Goal: Task Accomplishment & Management: Use online tool/utility

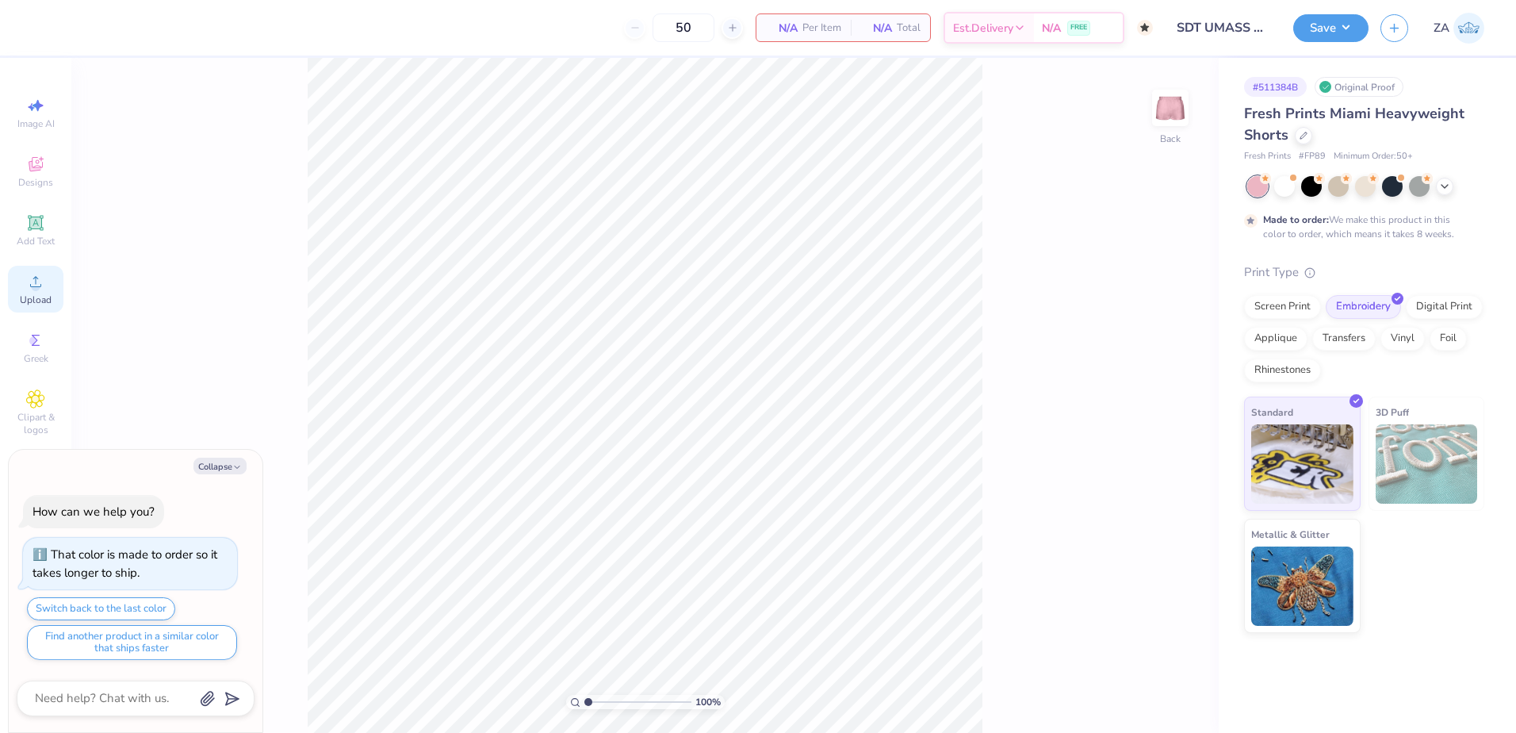
click at [30, 285] on icon at bounding box center [35, 281] width 11 height 11
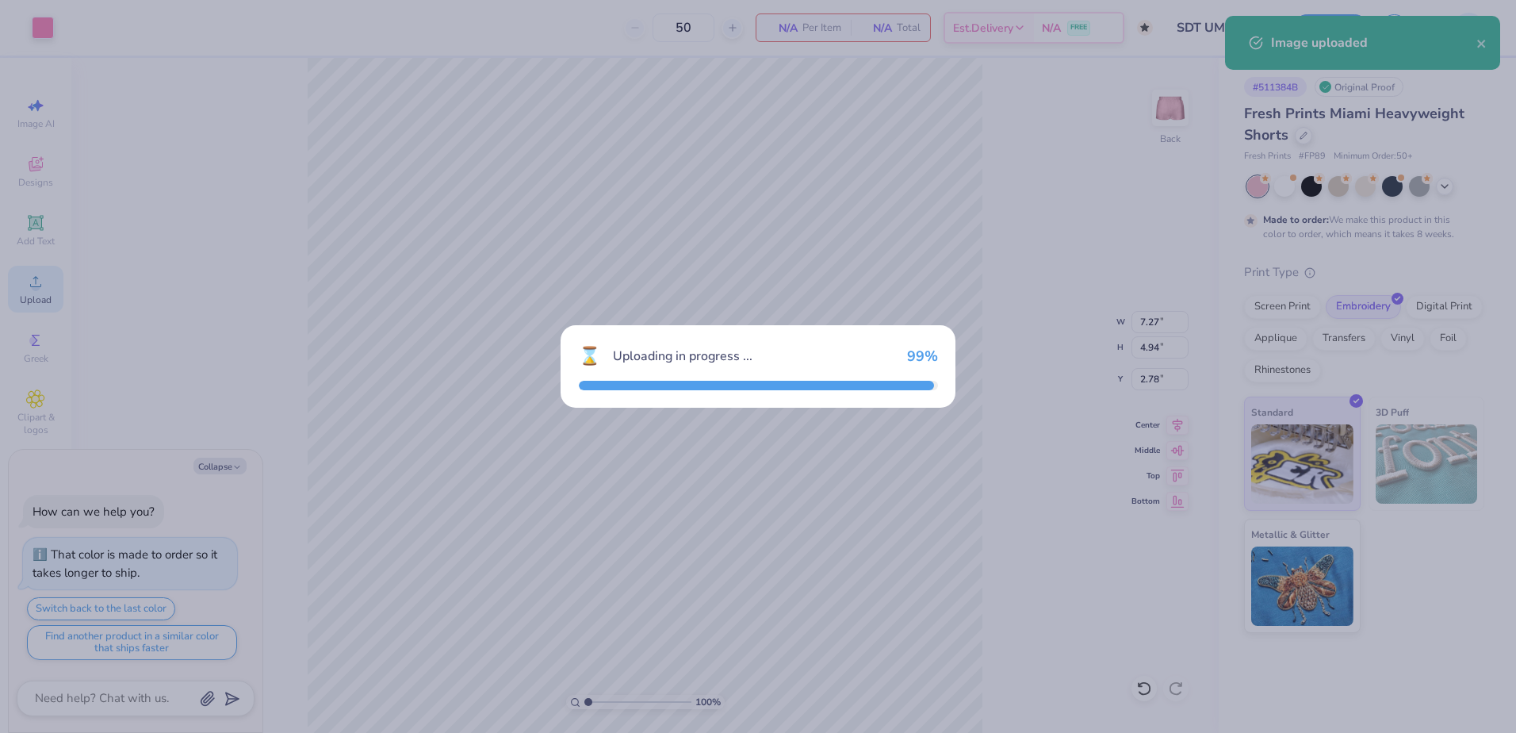
type textarea "x"
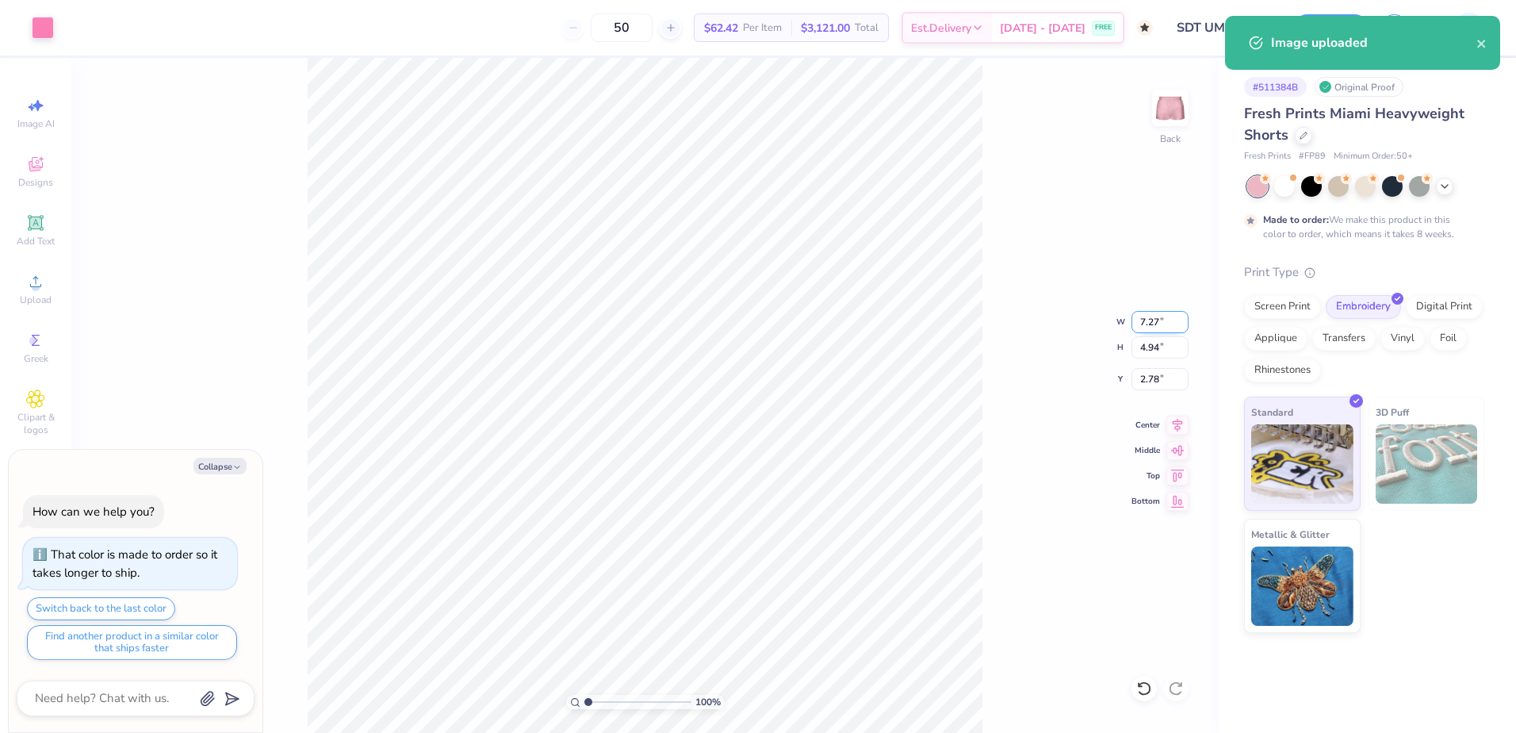
drag, startPoint x: 1160, startPoint y: 324, endPoint x: 1133, endPoint y: 324, distance: 27.0
click at [1133, 324] on input "7.27" at bounding box center [1160, 322] width 57 height 22
type input "5.00"
type textarea "x"
type input "3.40"
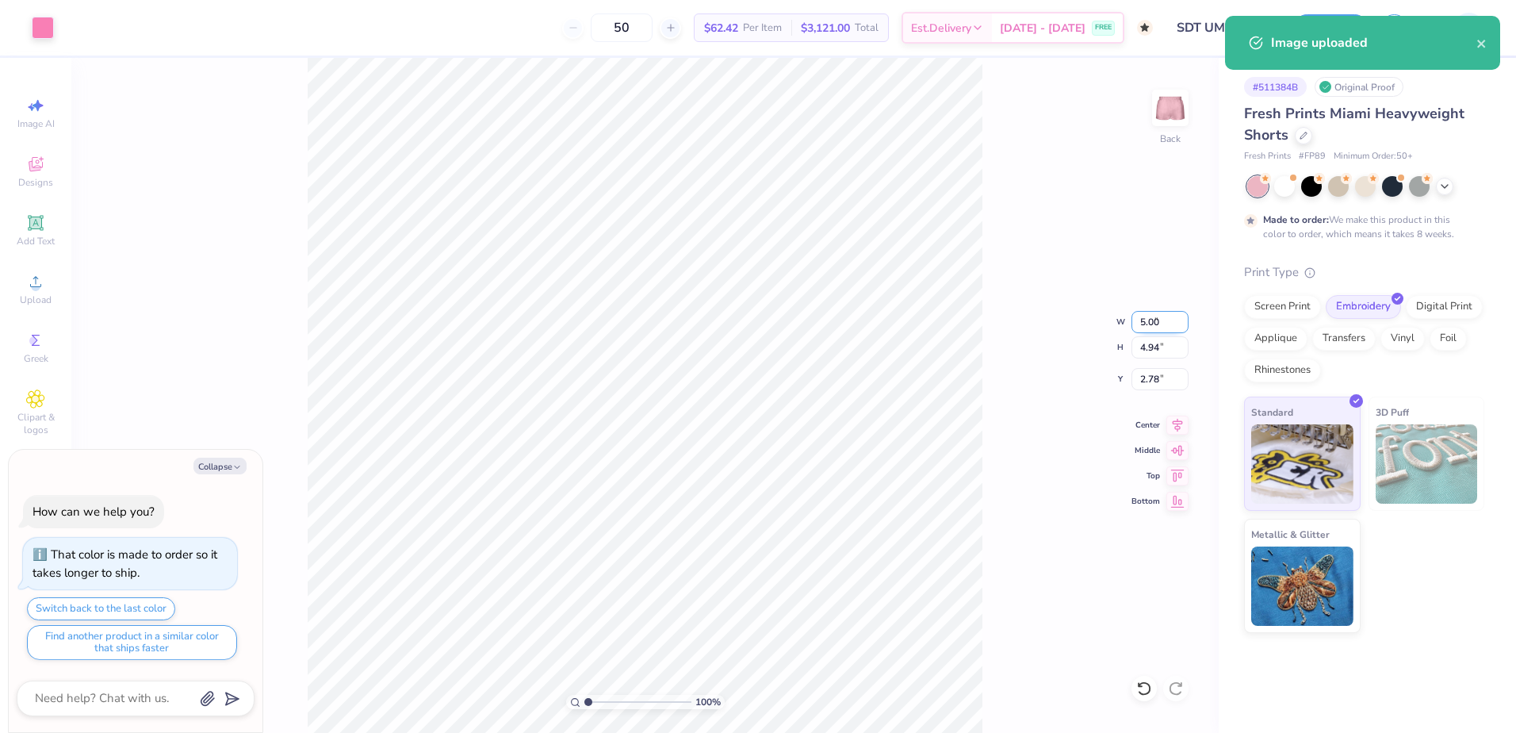
type input "3.55"
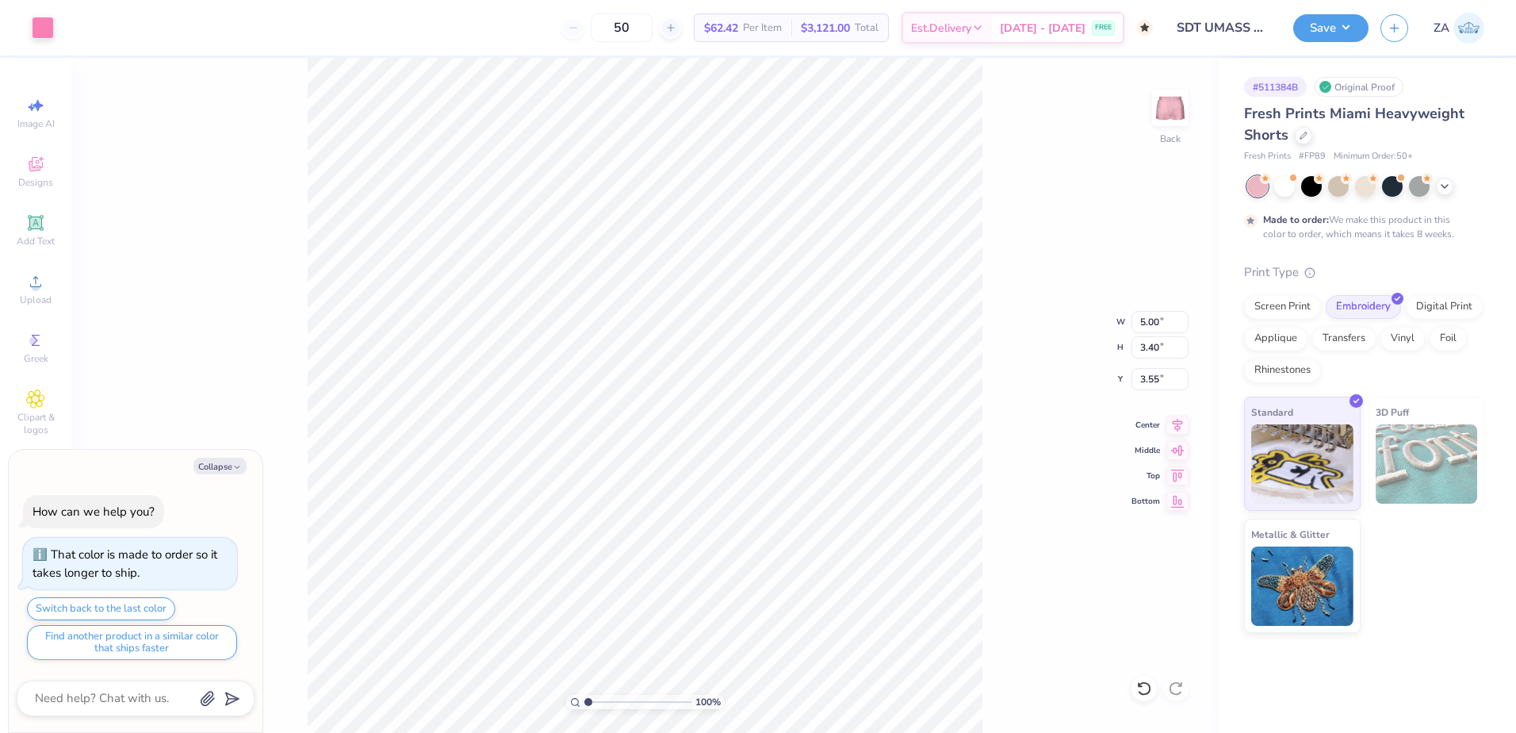
type textarea "x"
drag, startPoint x: 1166, startPoint y: 383, endPoint x: 1137, endPoint y: 381, distance: 28.6
click at [1137, 381] on input "6.15" at bounding box center [1160, 379] width 57 height 22
type input "6.00"
drag, startPoint x: 1160, startPoint y: 325, endPoint x: 1128, endPoint y: 324, distance: 31.8
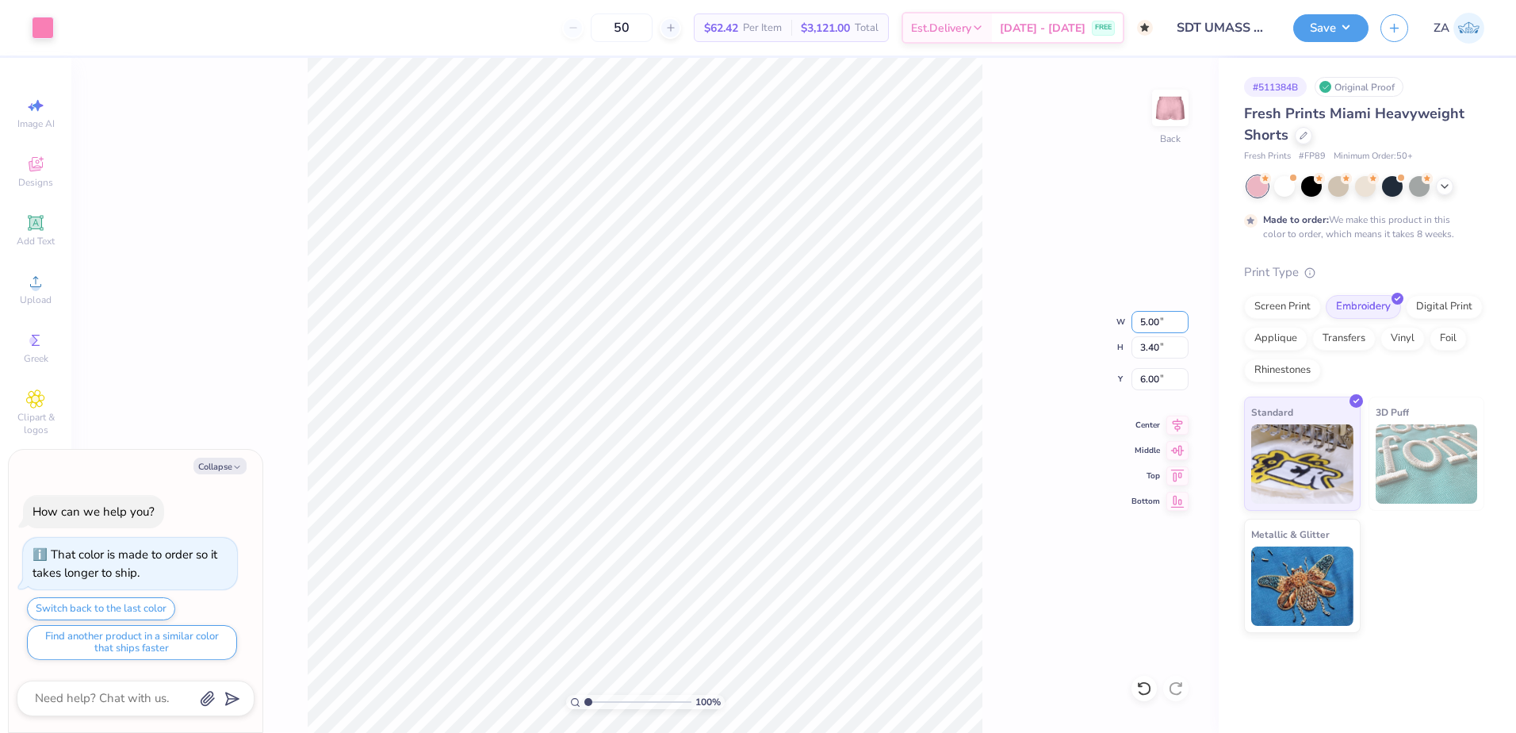
click at [1128, 324] on div "100 % Back W 5.00 5.00 " H 3.40 3.40 " Y 6.00 6.00 " Center Middle Top Bottom" at bounding box center [644, 395] width 1147 height 675
type textarea "x"
drag, startPoint x: 1169, startPoint y: 320, endPoint x: 1134, endPoint y: 320, distance: 34.9
click at [1134, 320] on input "5.00" at bounding box center [1160, 322] width 57 height 22
type input "4.00"
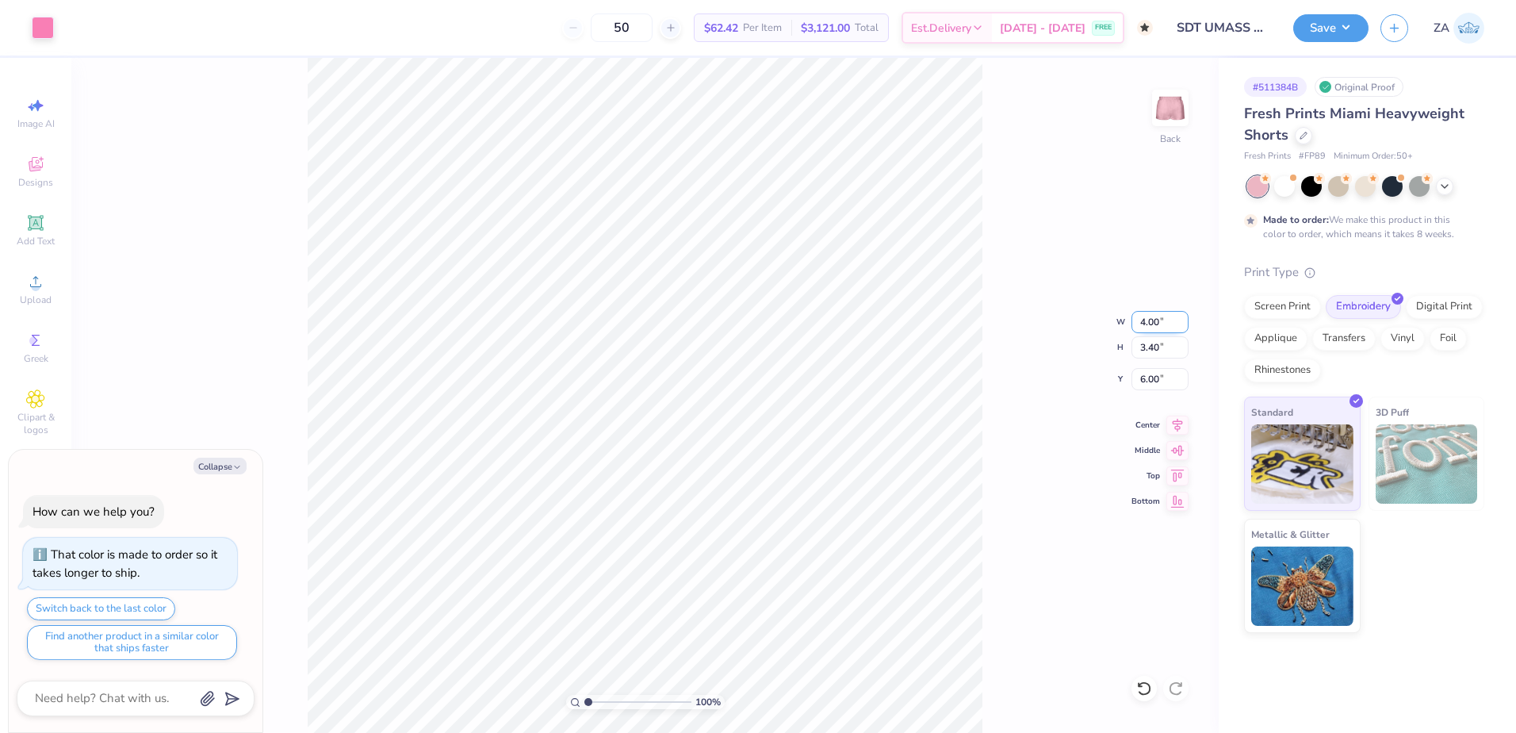
type textarea "x"
type input "2.72"
type input "6.34"
drag, startPoint x: 1160, startPoint y: 380, endPoint x: 1129, endPoint y: 383, distance: 31.1
click at [1129, 383] on div "100 % Back W 4.00 4.00 " H 2.72 2.72 " Y 6.34 6.34 " Center Middle Top Bottom" at bounding box center [644, 395] width 1147 height 675
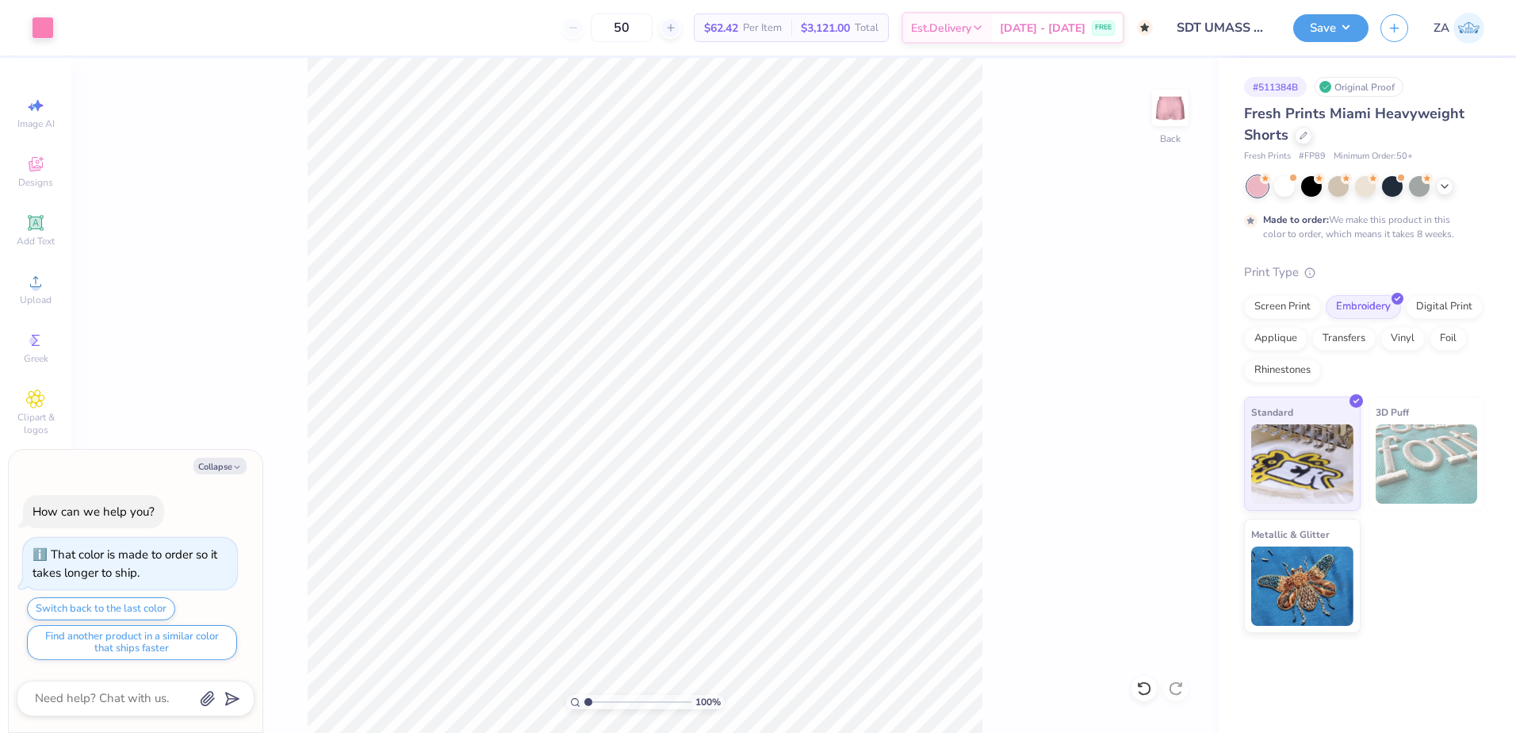
type textarea "x"
drag, startPoint x: 1164, startPoint y: 378, endPoint x: 1140, endPoint y: 381, distance: 24.8
click at [1140, 381] on input "6.34" at bounding box center [1160, 379] width 57 height 22
type input "6.50"
type textarea "x"
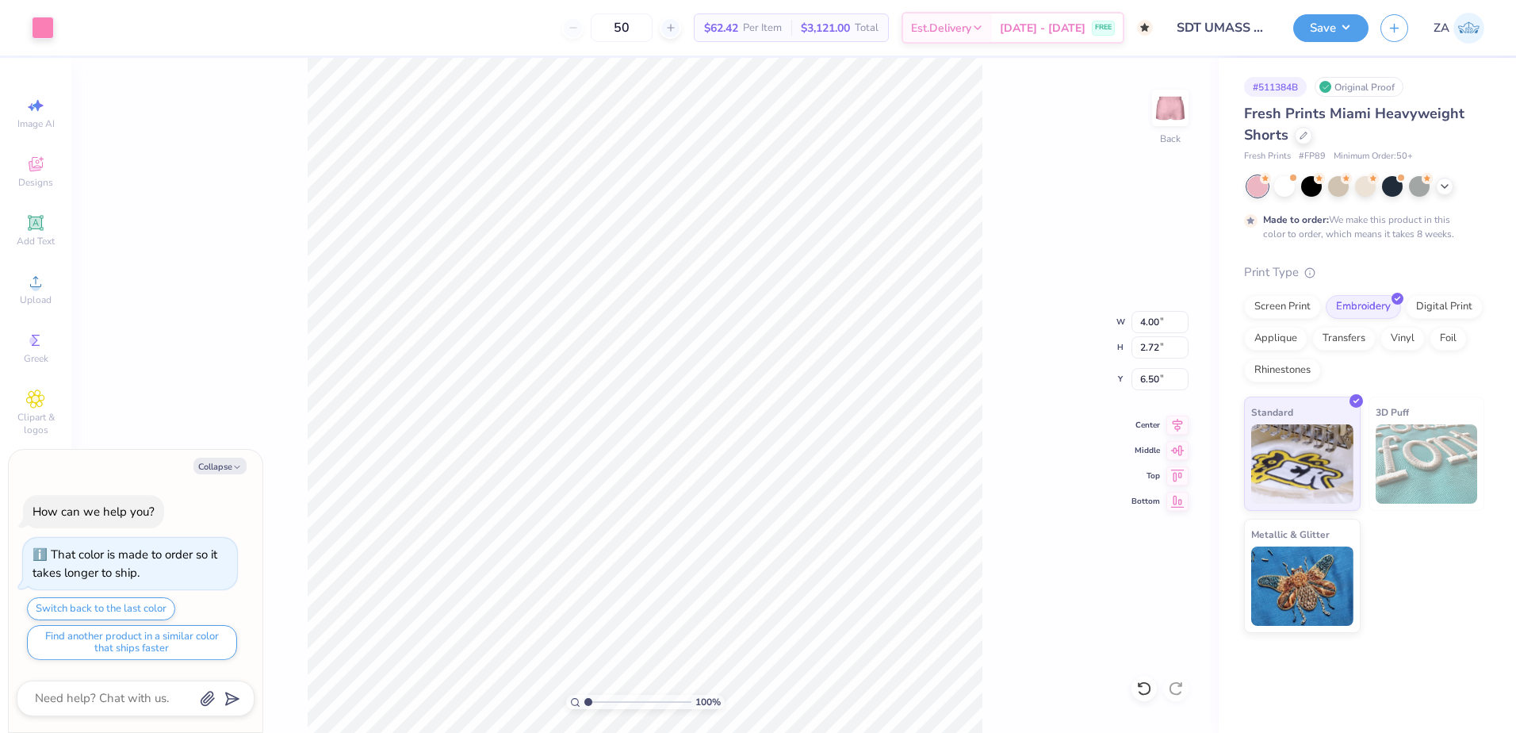
type input "7.02"
drag, startPoint x: 1137, startPoint y: 379, endPoint x: 1119, endPoint y: 380, distance: 18.3
click at [1119, 380] on div "100 % Back W 4.00 4.00 " H 2.72 2.72 " Y 7.02 7.02 " Center Middle Top Bottom" at bounding box center [644, 395] width 1147 height 675
type textarea "x"
drag, startPoint x: 1161, startPoint y: 382, endPoint x: 1146, endPoint y: 383, distance: 15.1
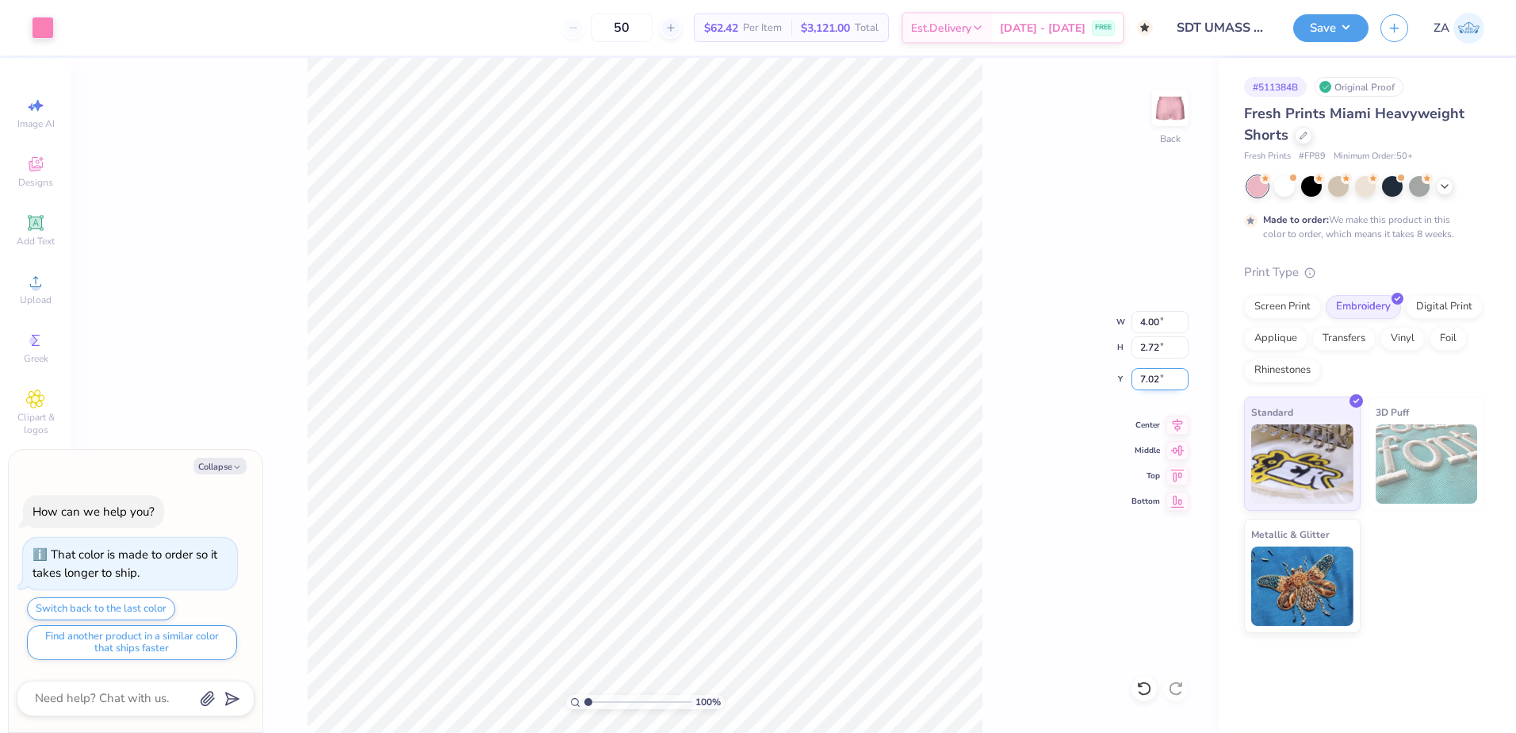
click at [1146, 383] on input "7.02" at bounding box center [1160, 379] width 57 height 22
type input "7"
type input "7.00"
type textarea "x"
type input "6.98"
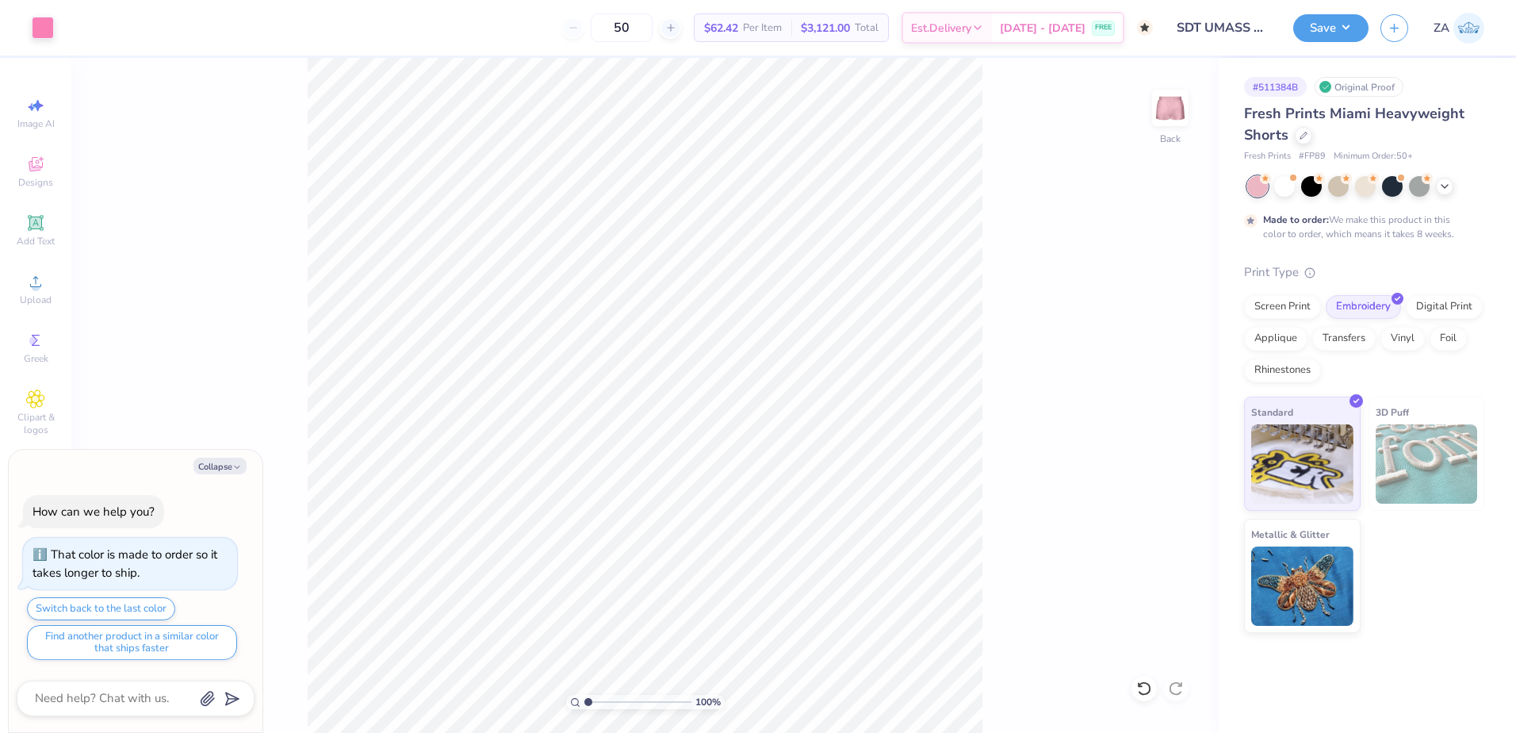
type textarea "x"
click at [1182, 377] on input "6.99" at bounding box center [1160, 379] width 57 height 22
type input "7"
click at [1182, 377] on input "7" at bounding box center [1160, 379] width 57 height 22
click at [1161, 380] on input "7" at bounding box center [1160, 379] width 57 height 22
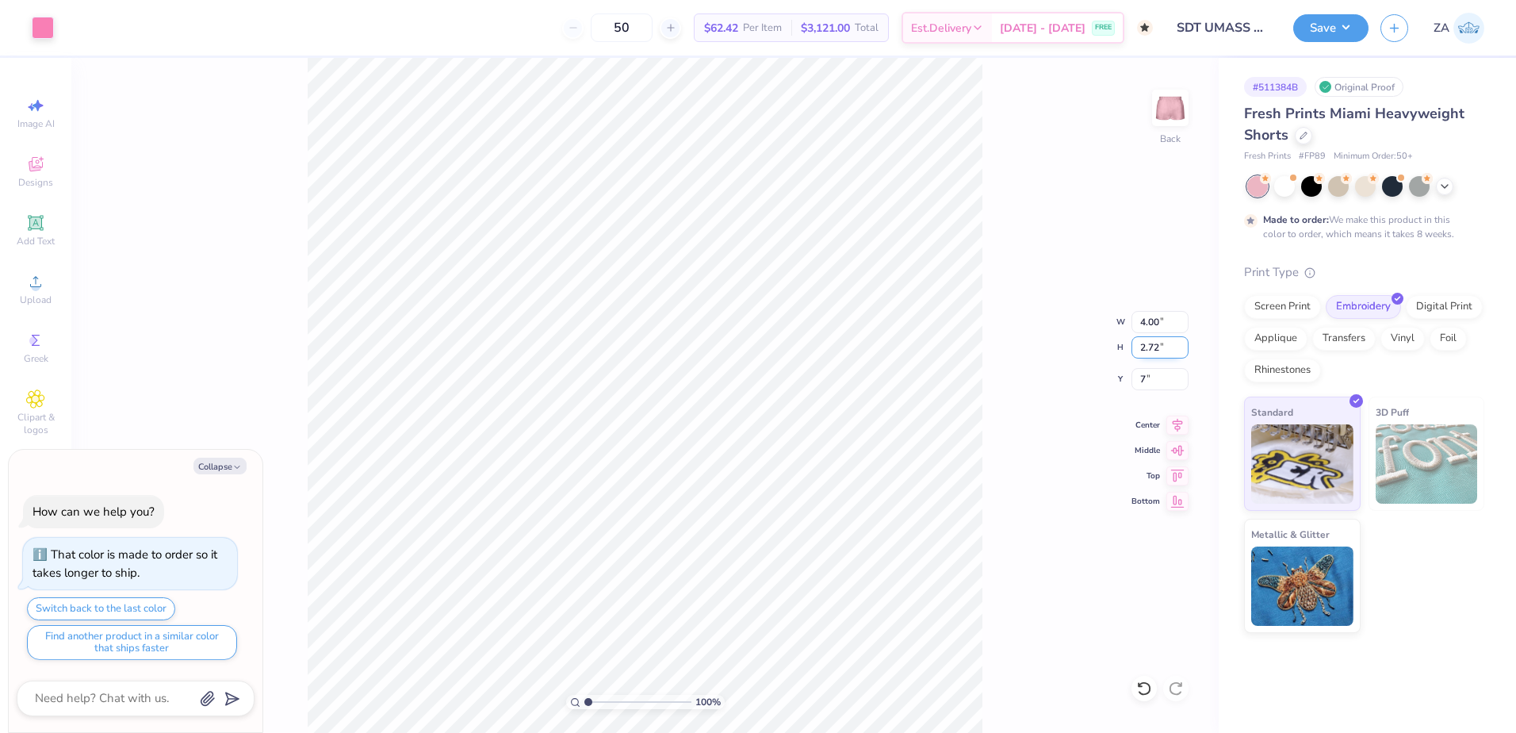
type textarea "x"
type input "7.00"
click at [1159, 354] on input "2.72" at bounding box center [1160, 347] width 57 height 22
click at [1161, 317] on input "4.00" at bounding box center [1160, 322] width 57 height 22
click at [1308, 25] on button "Save" at bounding box center [1330, 26] width 75 height 28
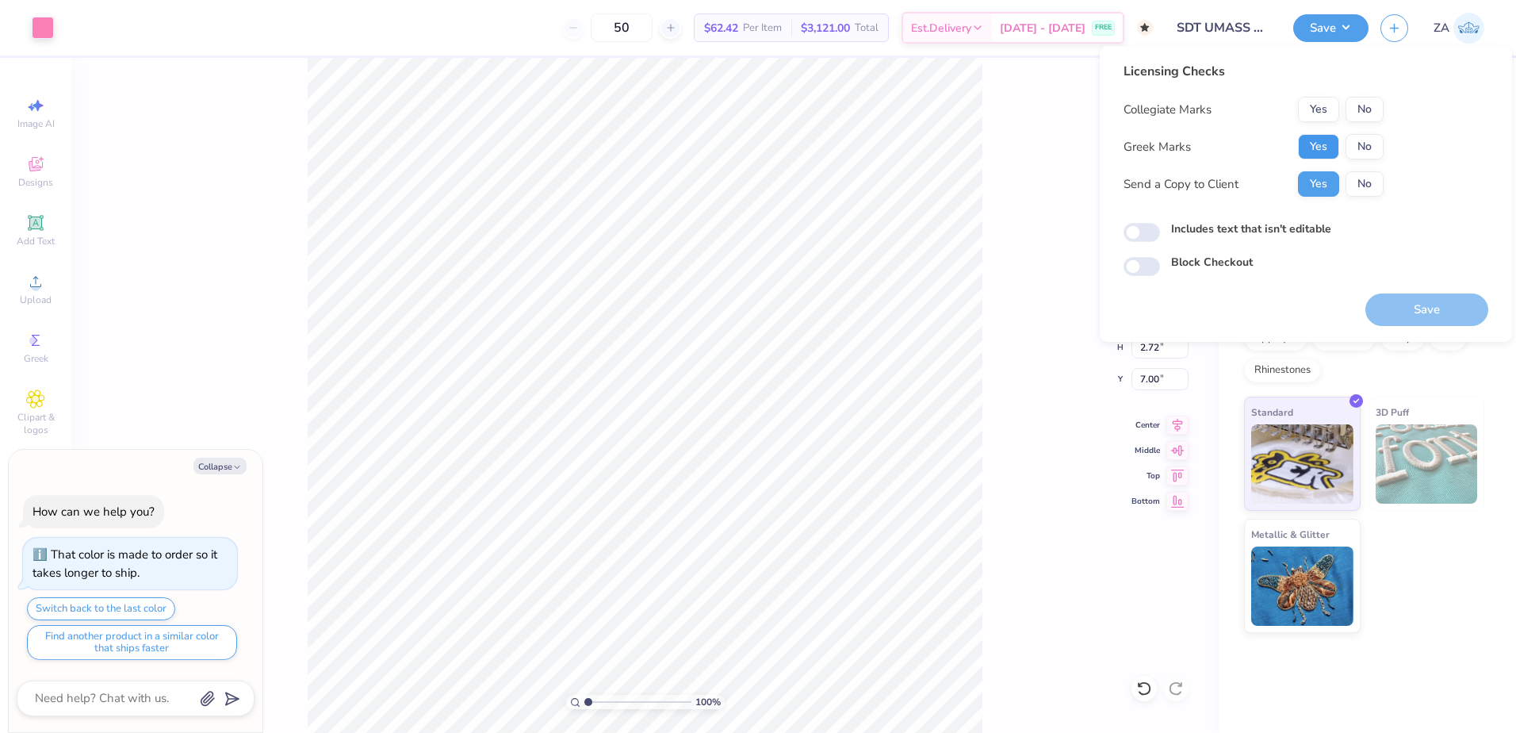
click at [1306, 144] on button "Yes" at bounding box center [1318, 146] width 41 height 25
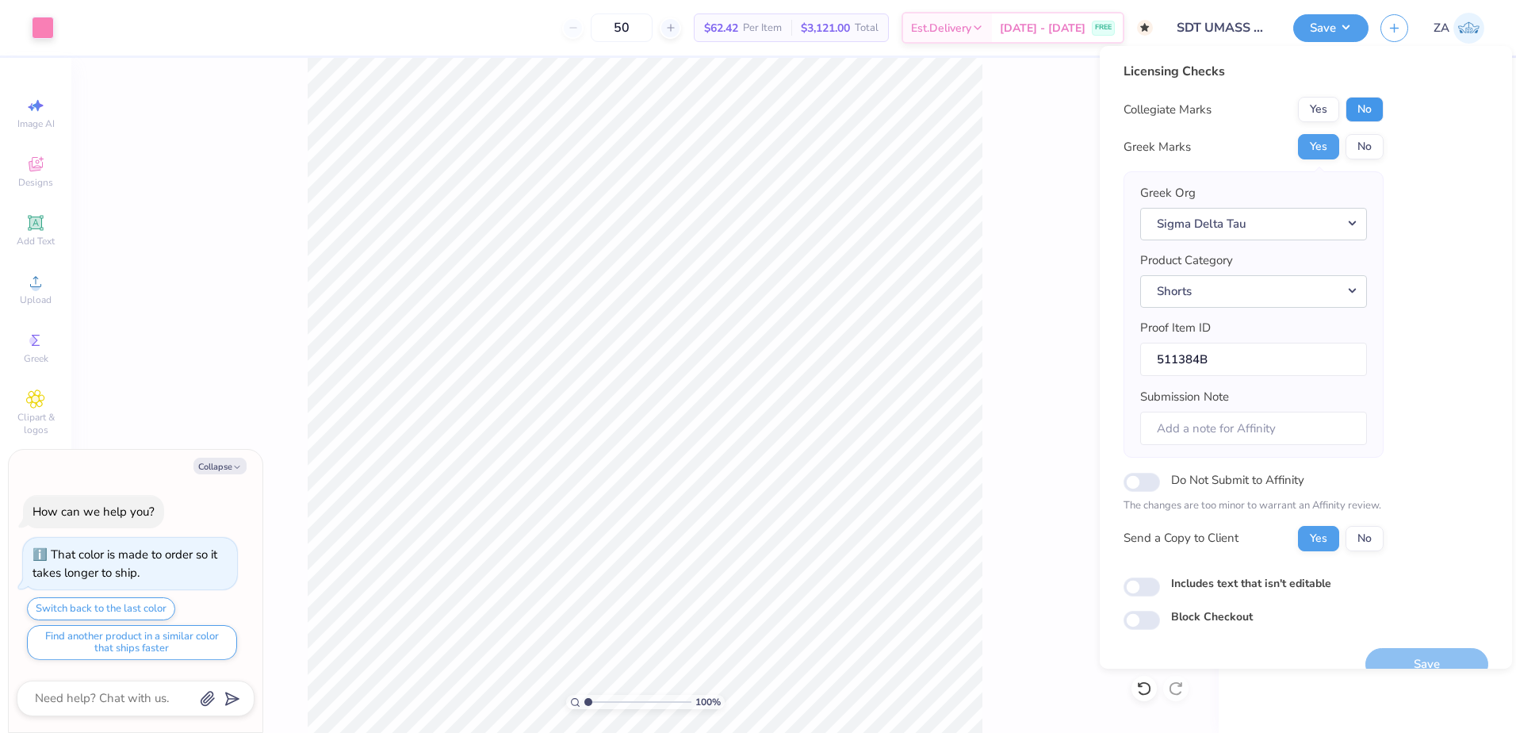
click at [1350, 109] on button "No" at bounding box center [1365, 109] width 38 height 25
click at [1307, 201] on div "Greek Org Sigma Delta Tau" at bounding box center [1253, 212] width 227 height 56
click at [1305, 213] on button "Sigma Delta Tau" at bounding box center [1253, 224] width 227 height 33
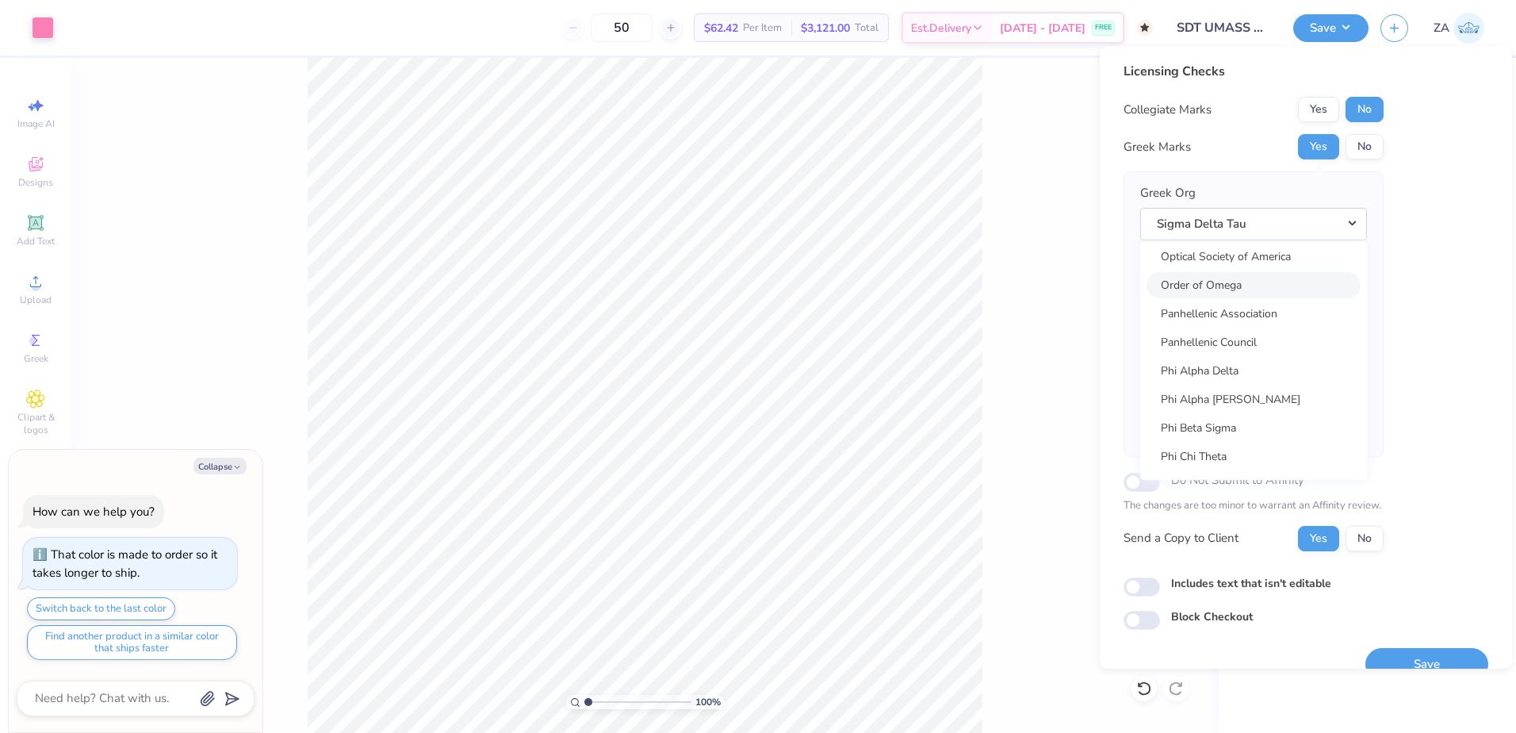
scroll to position [7930, 0]
click at [1253, 373] on link "Panhellenic Council" at bounding box center [1254, 382] width 214 height 26
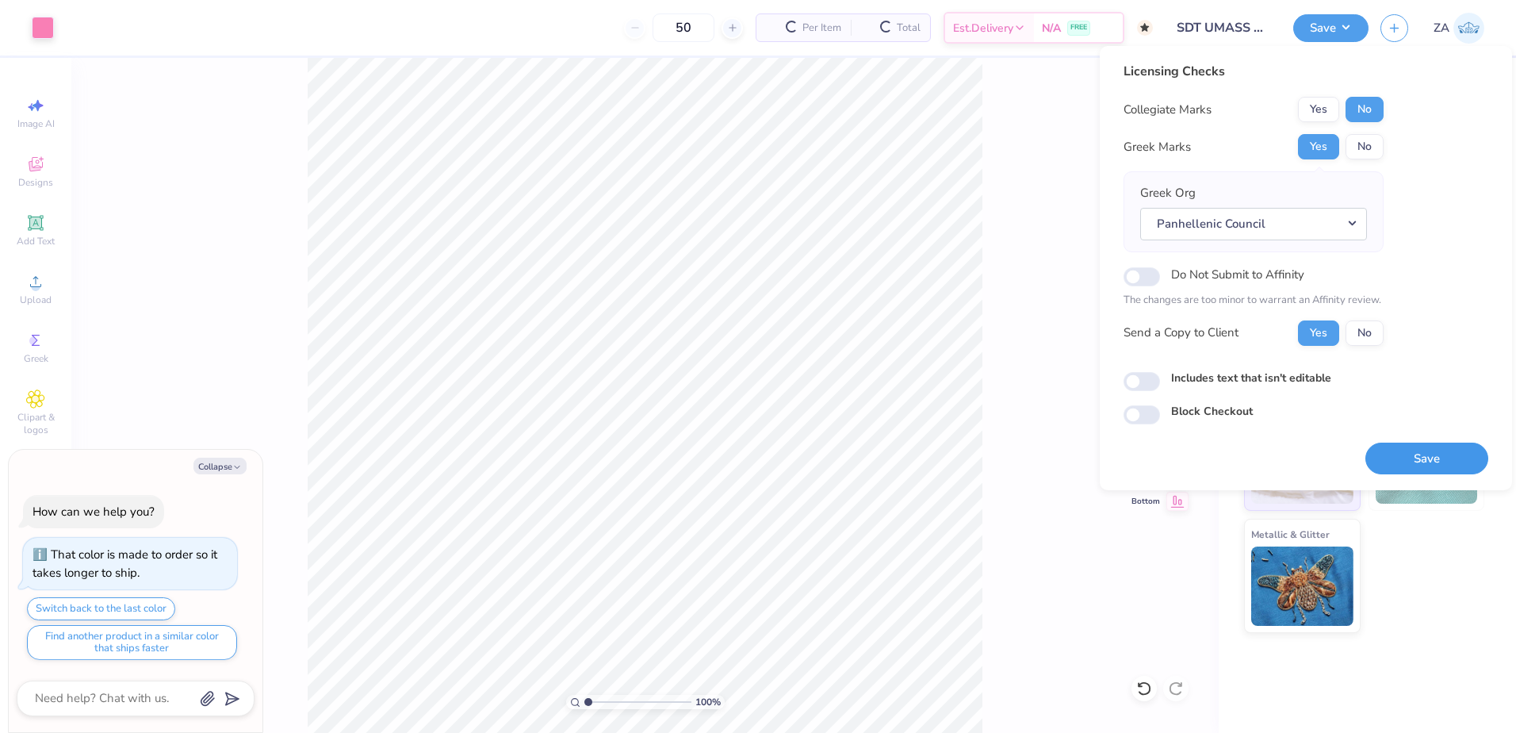
click at [1425, 451] on button "Save" at bounding box center [1427, 458] width 123 height 33
type textarea "x"
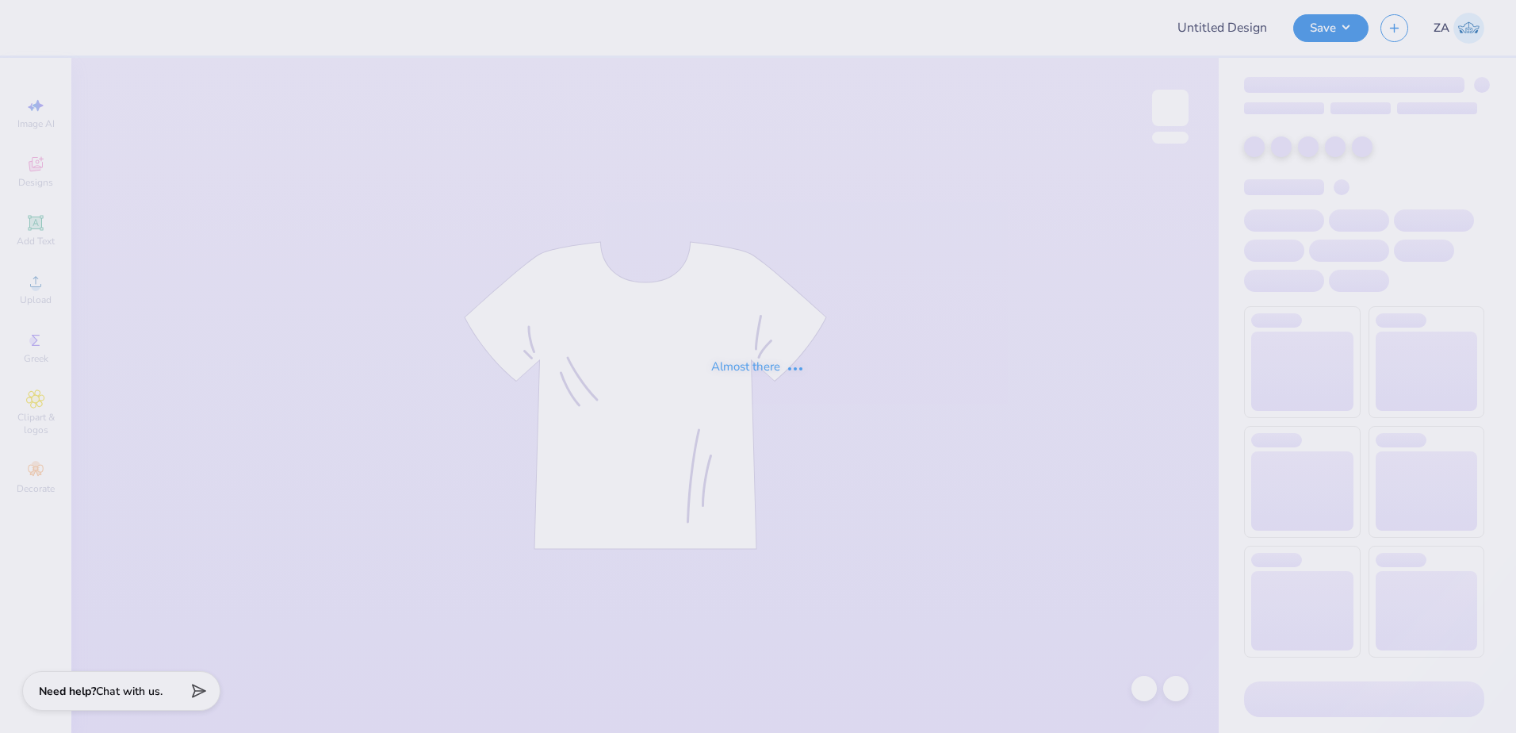
type input "axid function shirt"
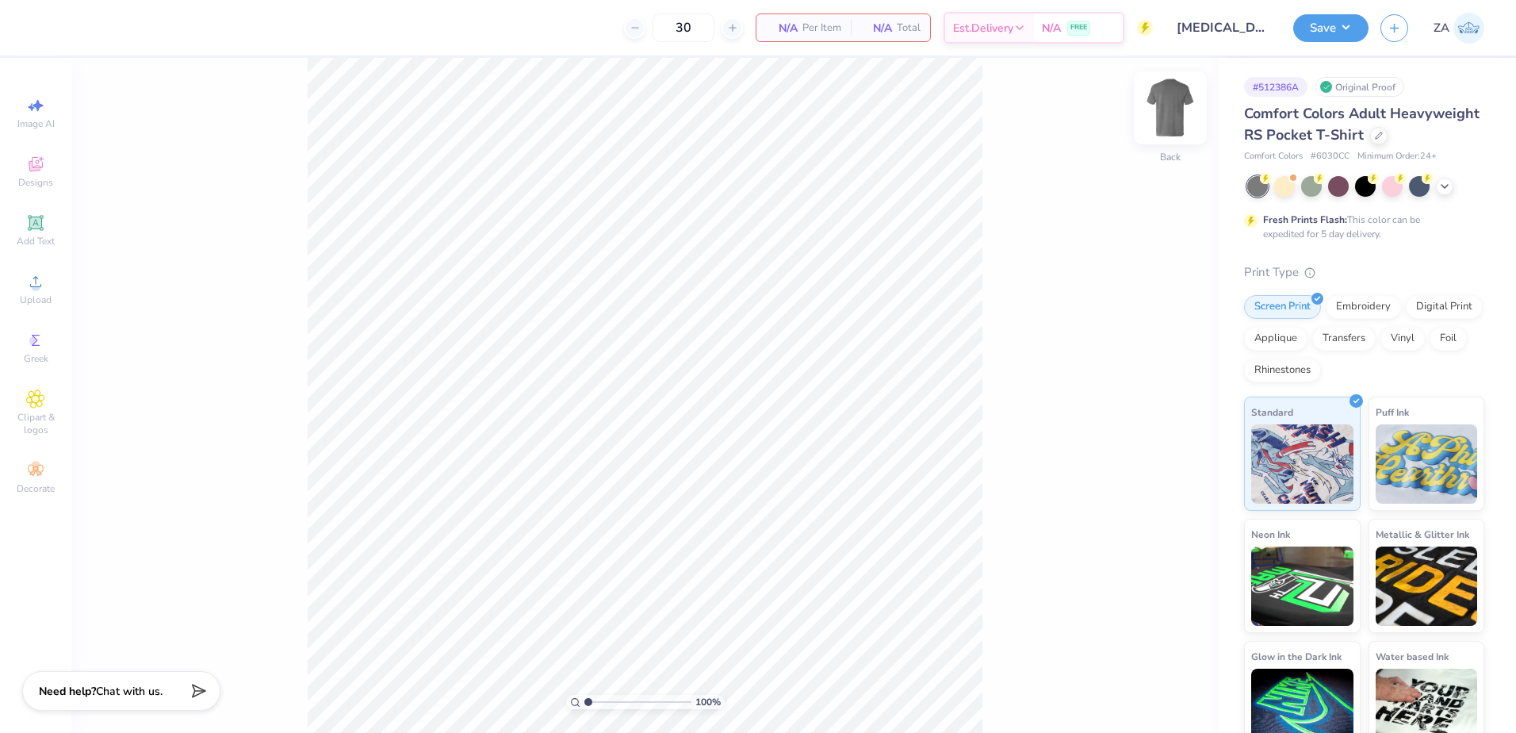
click at [1159, 114] on img at bounding box center [1170, 107] width 63 height 63
click at [41, 279] on icon at bounding box center [35, 281] width 19 height 19
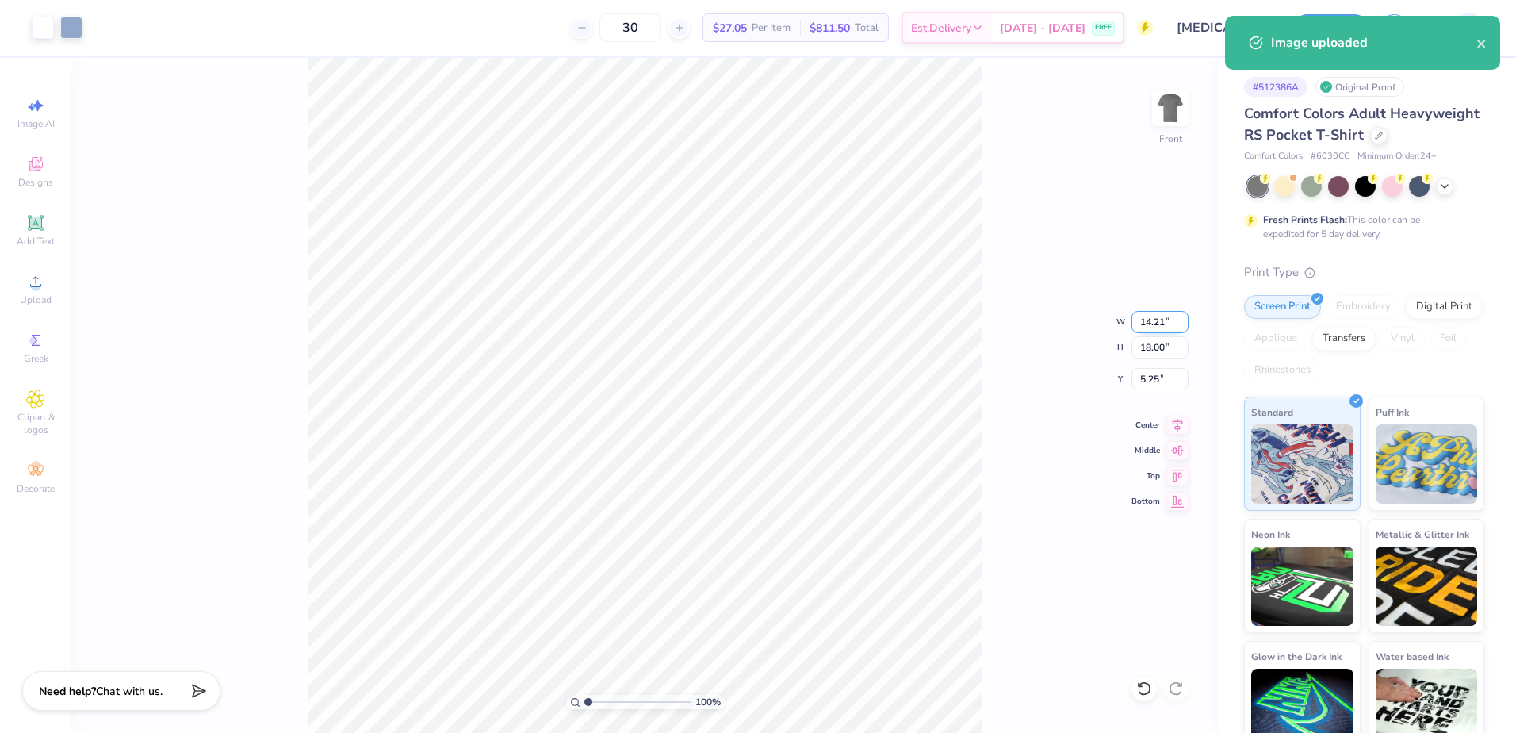
drag, startPoint x: 1141, startPoint y: 324, endPoint x: 1164, endPoint y: 323, distance: 23.0
click at [1164, 323] on input "14.21" at bounding box center [1160, 322] width 57 height 22
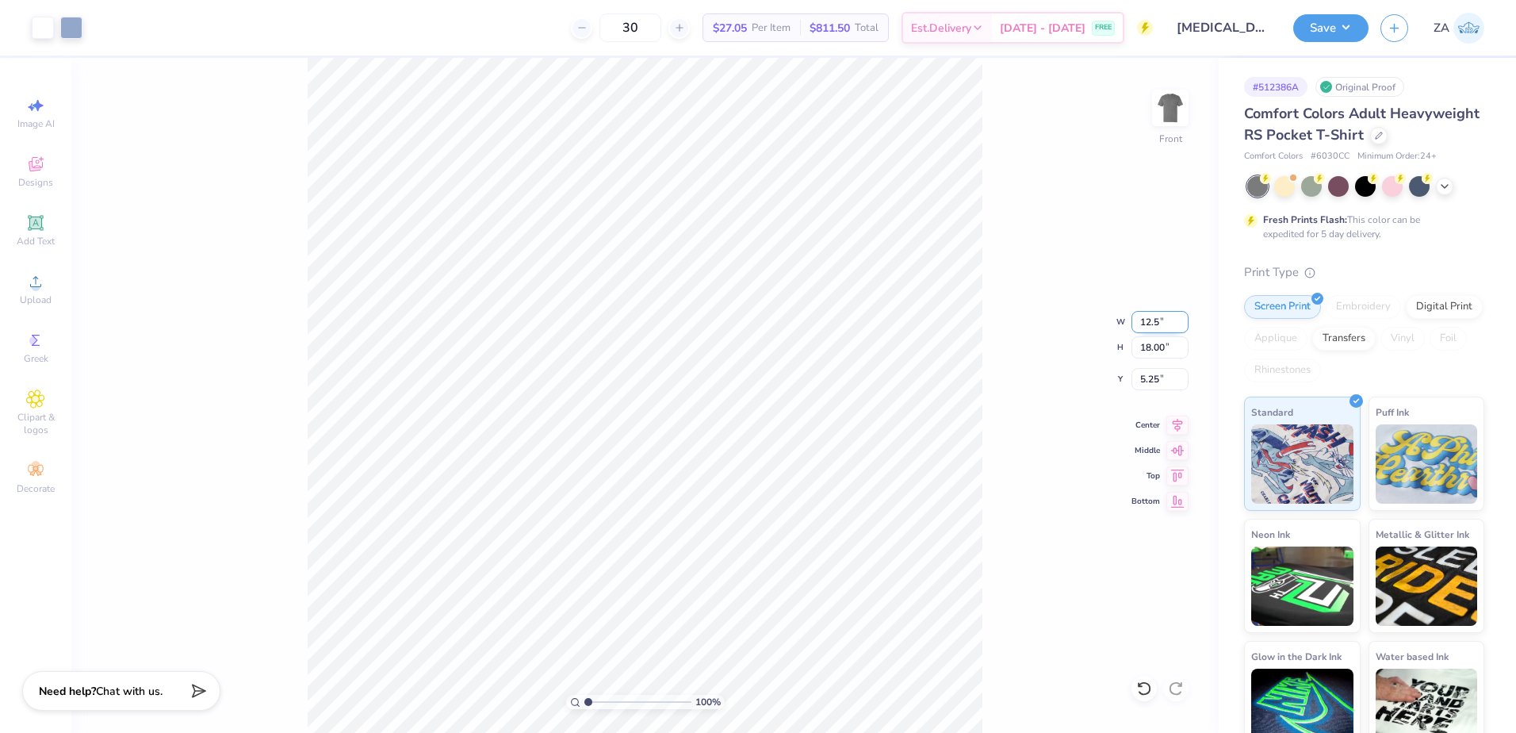
type input "12.50"
type input "15.83"
type input "6.34"
drag, startPoint x: 1140, startPoint y: 345, endPoint x: 1165, endPoint y: 347, distance: 24.6
click at [1165, 347] on input "15.83" at bounding box center [1160, 347] width 57 height 22
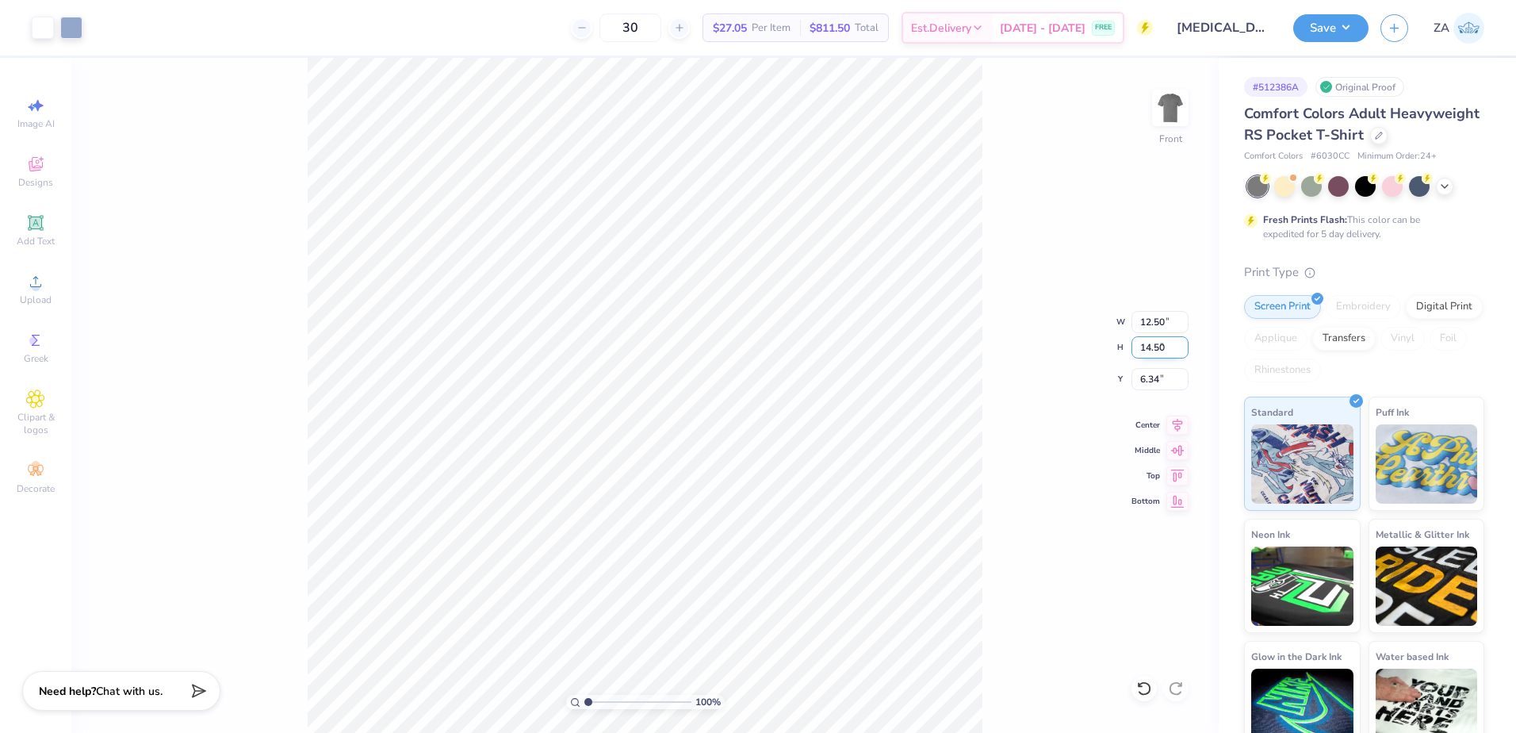
type input "14.50"
type input "11.45"
type input "7.00"
drag, startPoint x: 1176, startPoint y: 343, endPoint x: 1132, endPoint y: 345, distance: 43.6
click at [1132, 345] on input "14.51" at bounding box center [1160, 347] width 57 height 22
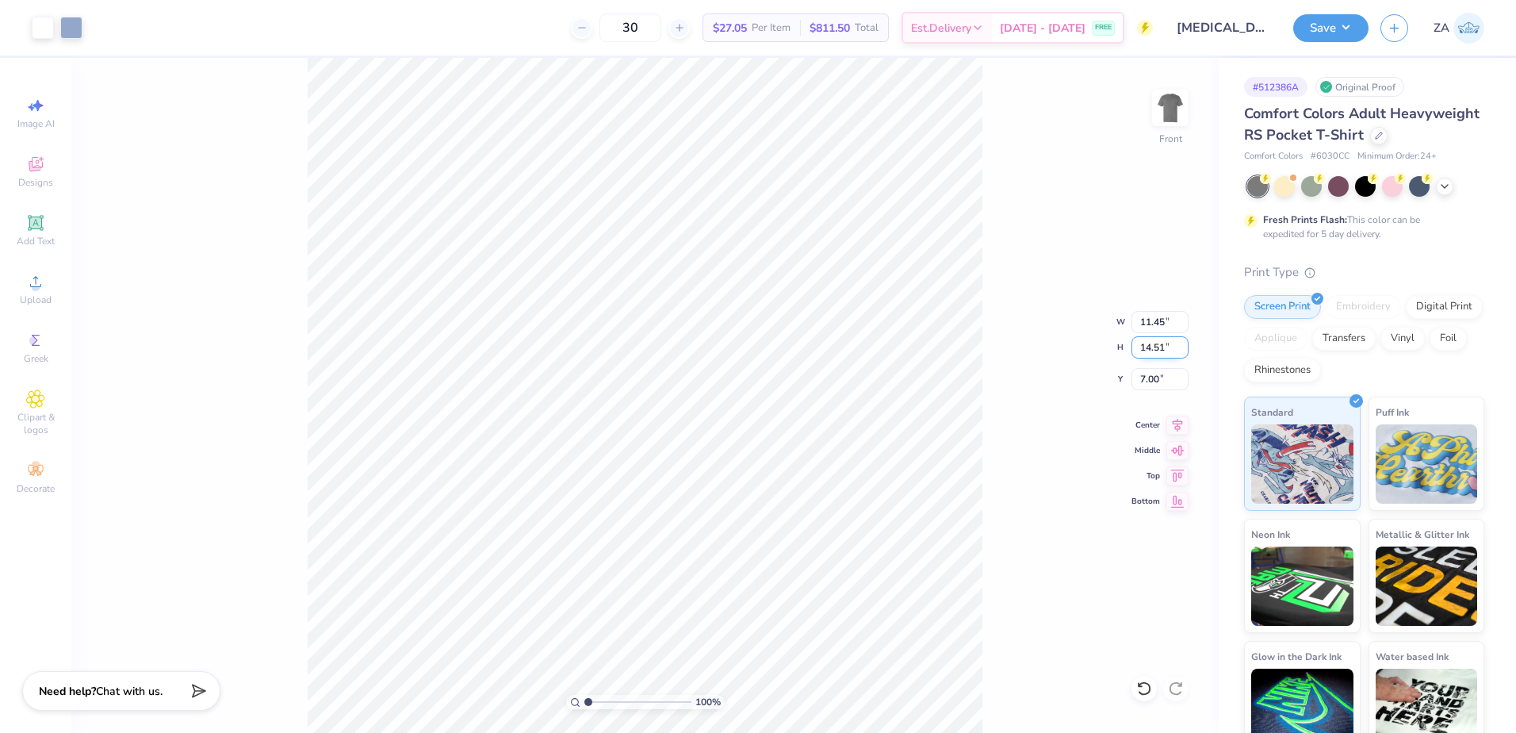
drag, startPoint x: 1169, startPoint y: 342, endPoint x: 1140, endPoint y: 343, distance: 29.4
click at [1140, 343] on input "14.51" at bounding box center [1160, 347] width 57 height 22
type input "13.00"
type input "10.27"
drag, startPoint x: 1162, startPoint y: 379, endPoint x: 1139, endPoint y: 373, distance: 23.7
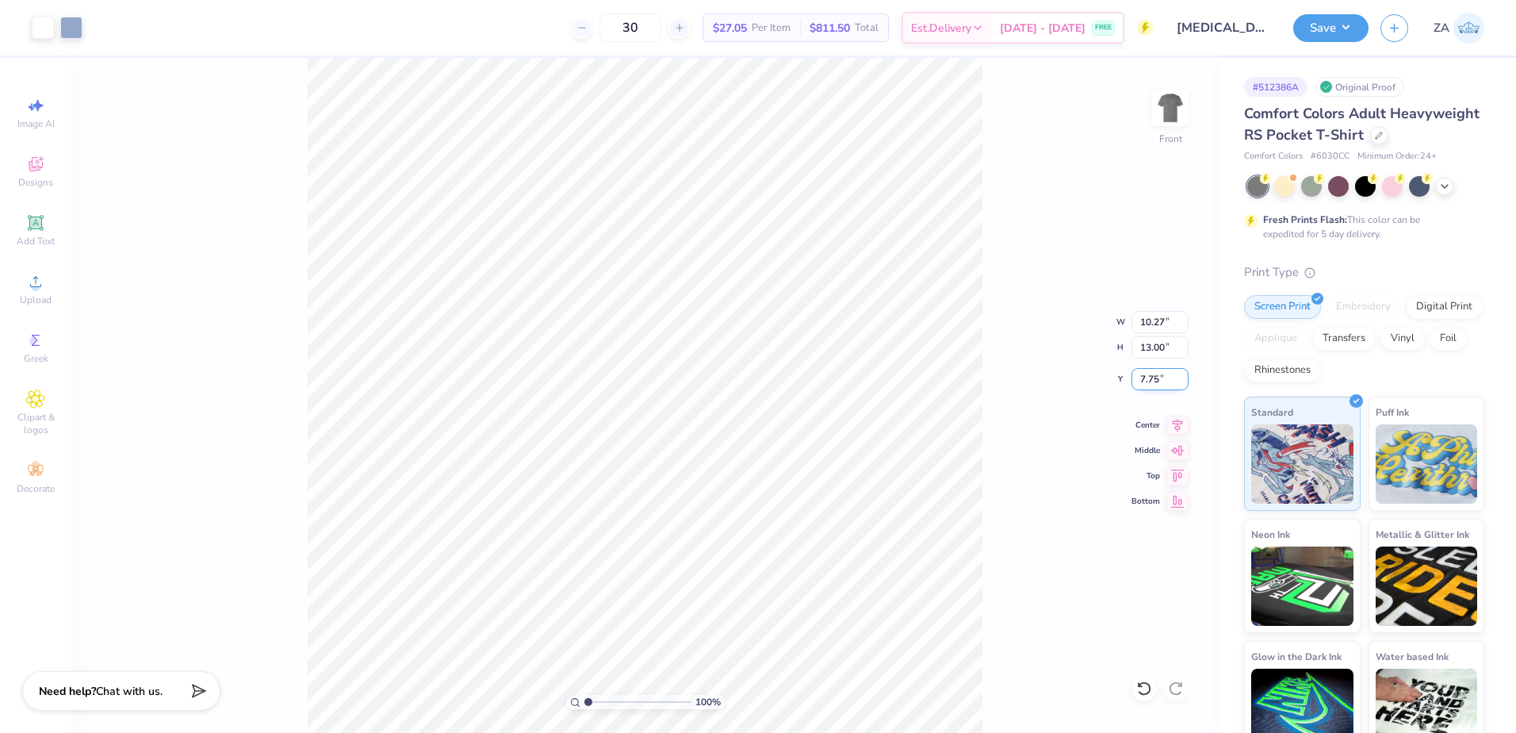
click at [1136, 377] on input "7.75" at bounding box center [1160, 379] width 57 height 22
type input "3.00"
click at [1170, 120] on img at bounding box center [1170, 107] width 63 height 63
click at [48, 280] on div "Upload" at bounding box center [36, 289] width 56 height 47
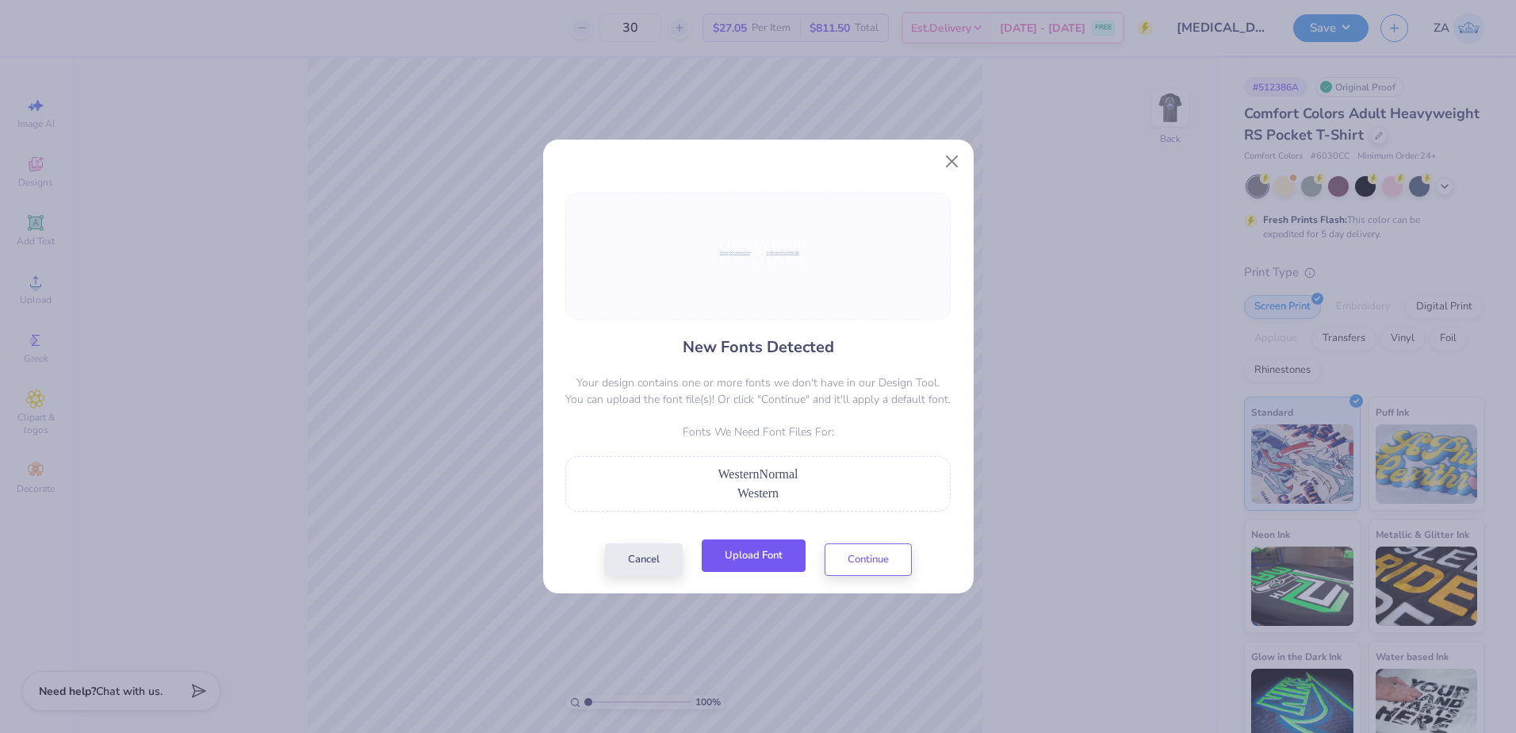
click at [744, 554] on button "Upload Font" at bounding box center [754, 555] width 104 height 33
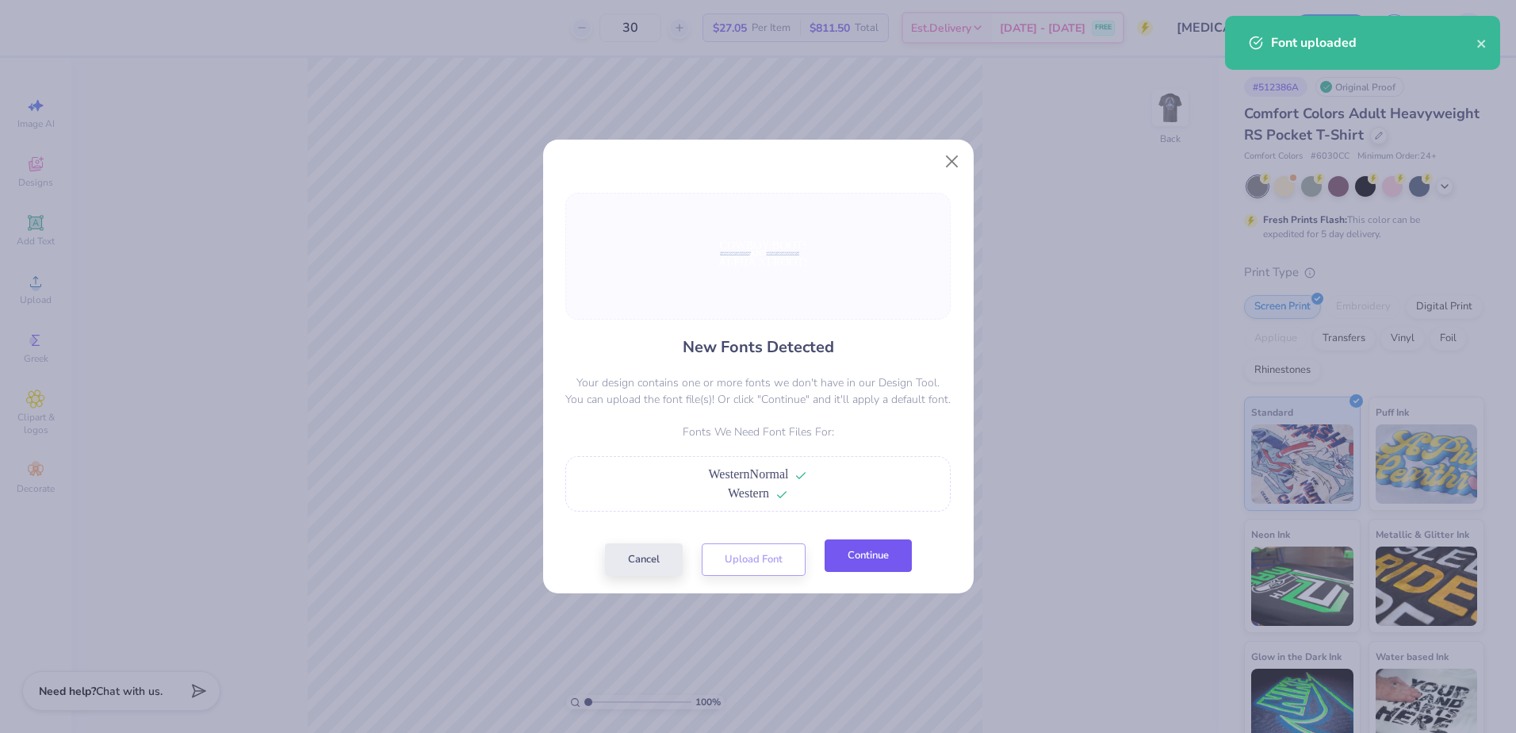
click at [848, 554] on button "Continue" at bounding box center [868, 555] width 87 height 33
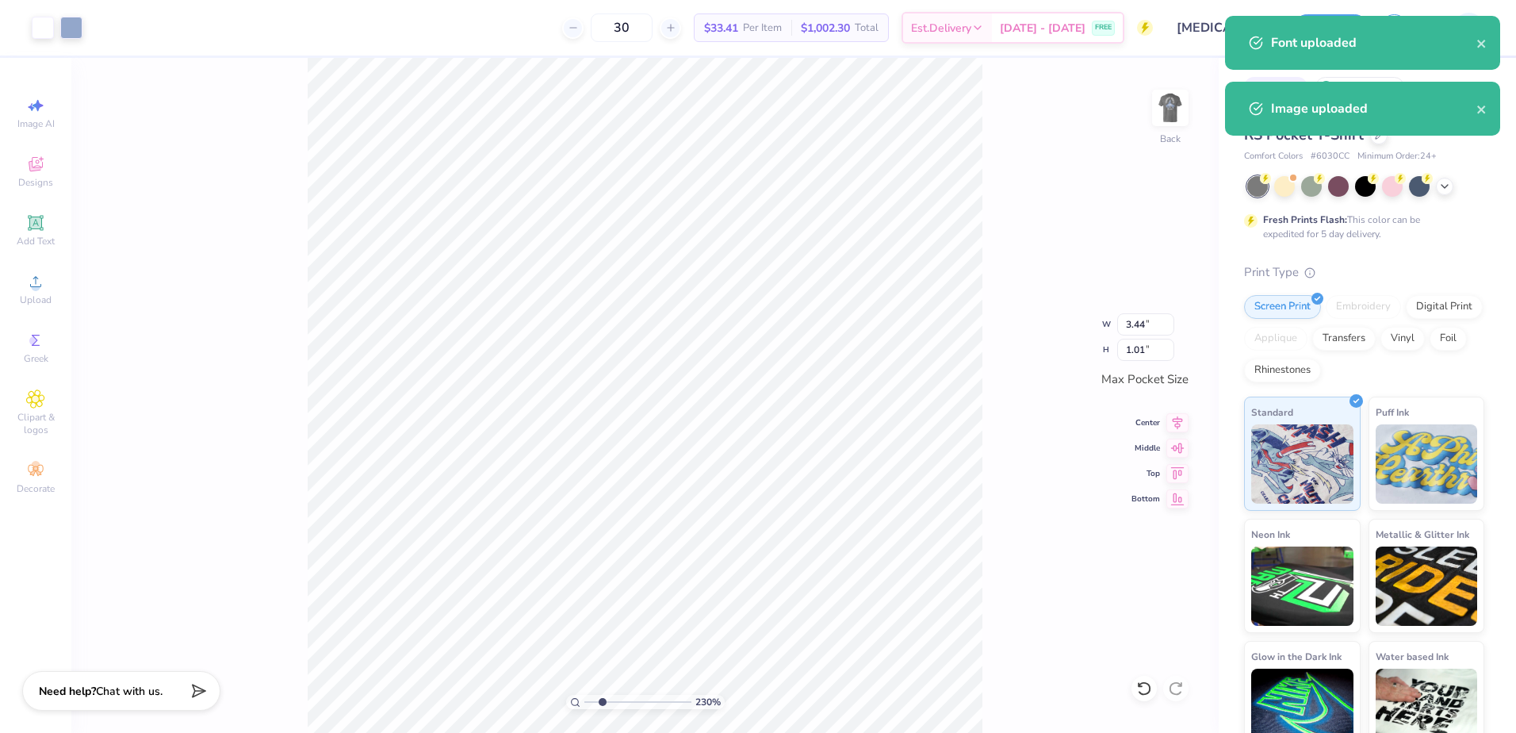
drag, startPoint x: 587, startPoint y: 697, endPoint x: 602, endPoint y: 701, distance: 15.6
type input "2.3"
click at [602, 701] on input "range" at bounding box center [637, 702] width 107 height 14
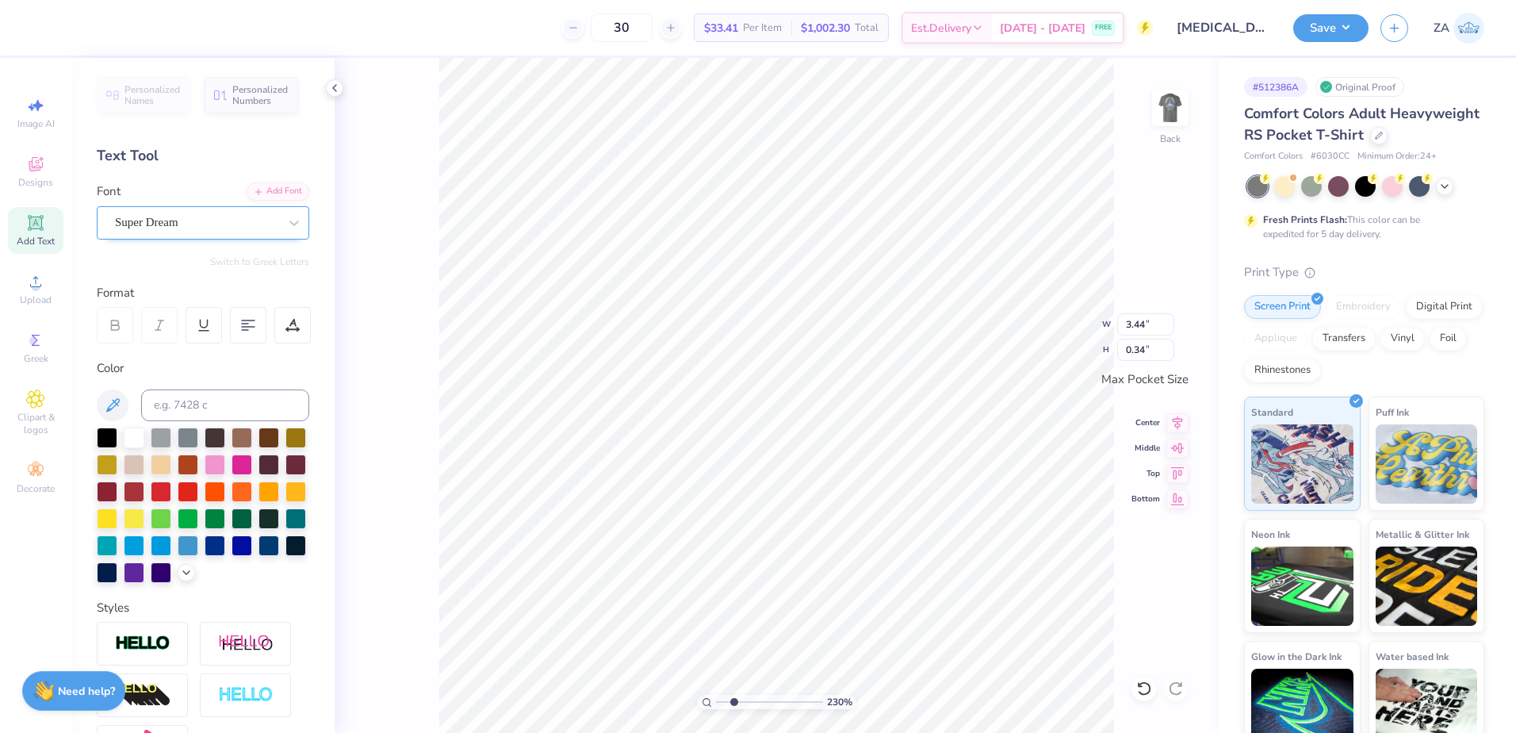
click at [219, 211] on div "Super Dream" at bounding box center [196, 222] width 167 height 25
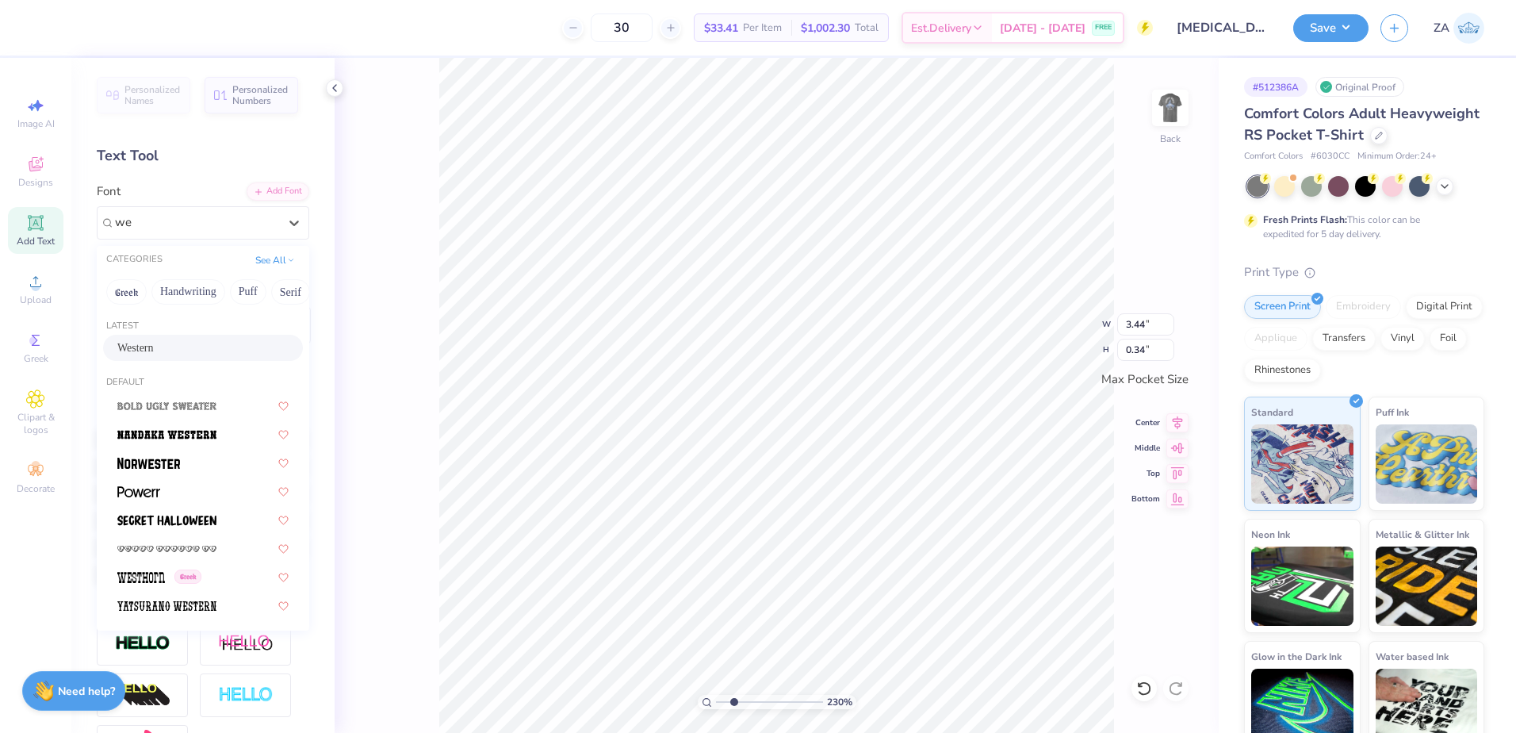
click at [178, 358] on div "Western" at bounding box center [203, 348] width 200 height 26
type input "we"
type input "3.24"
type input "0.35"
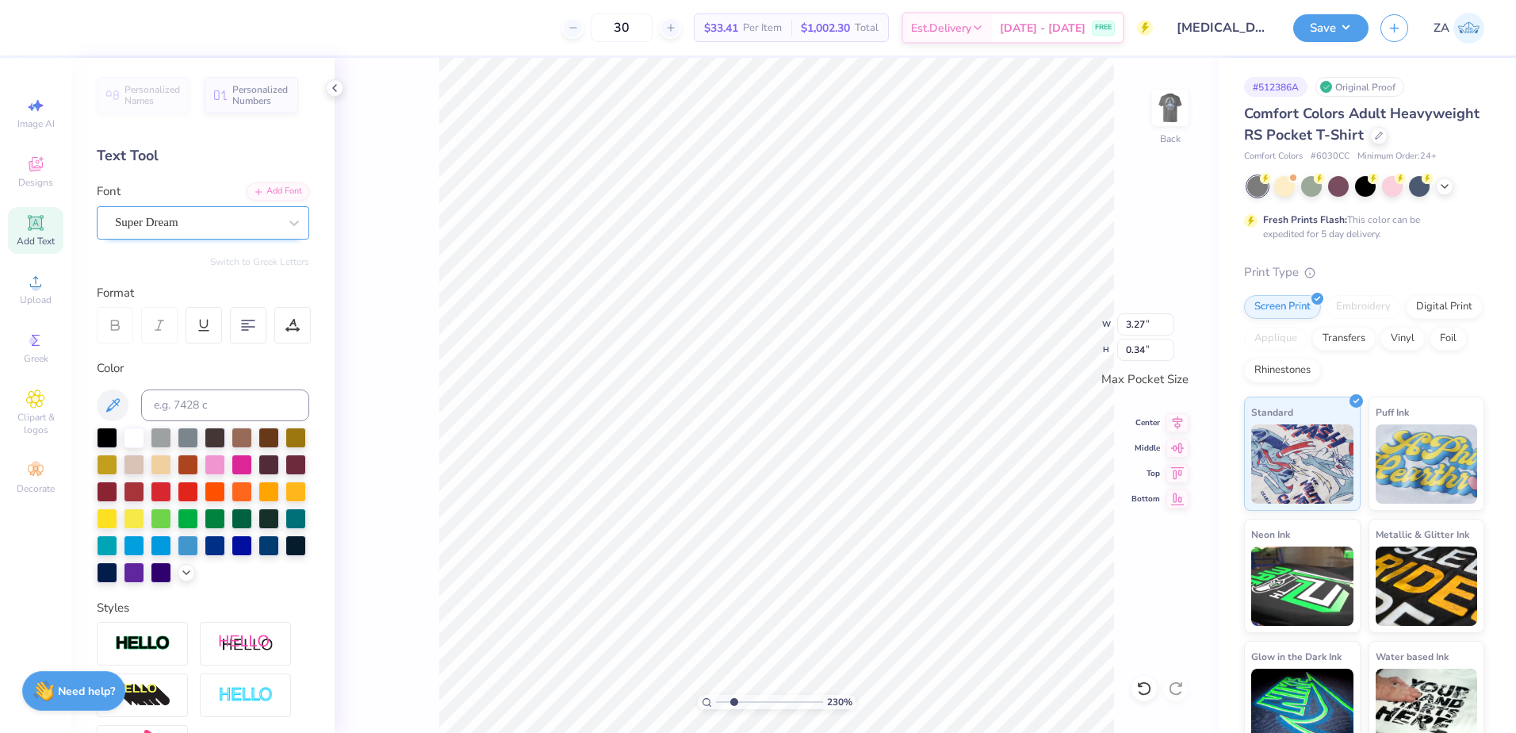
click at [224, 224] on div "Super Dream" at bounding box center [196, 222] width 167 height 25
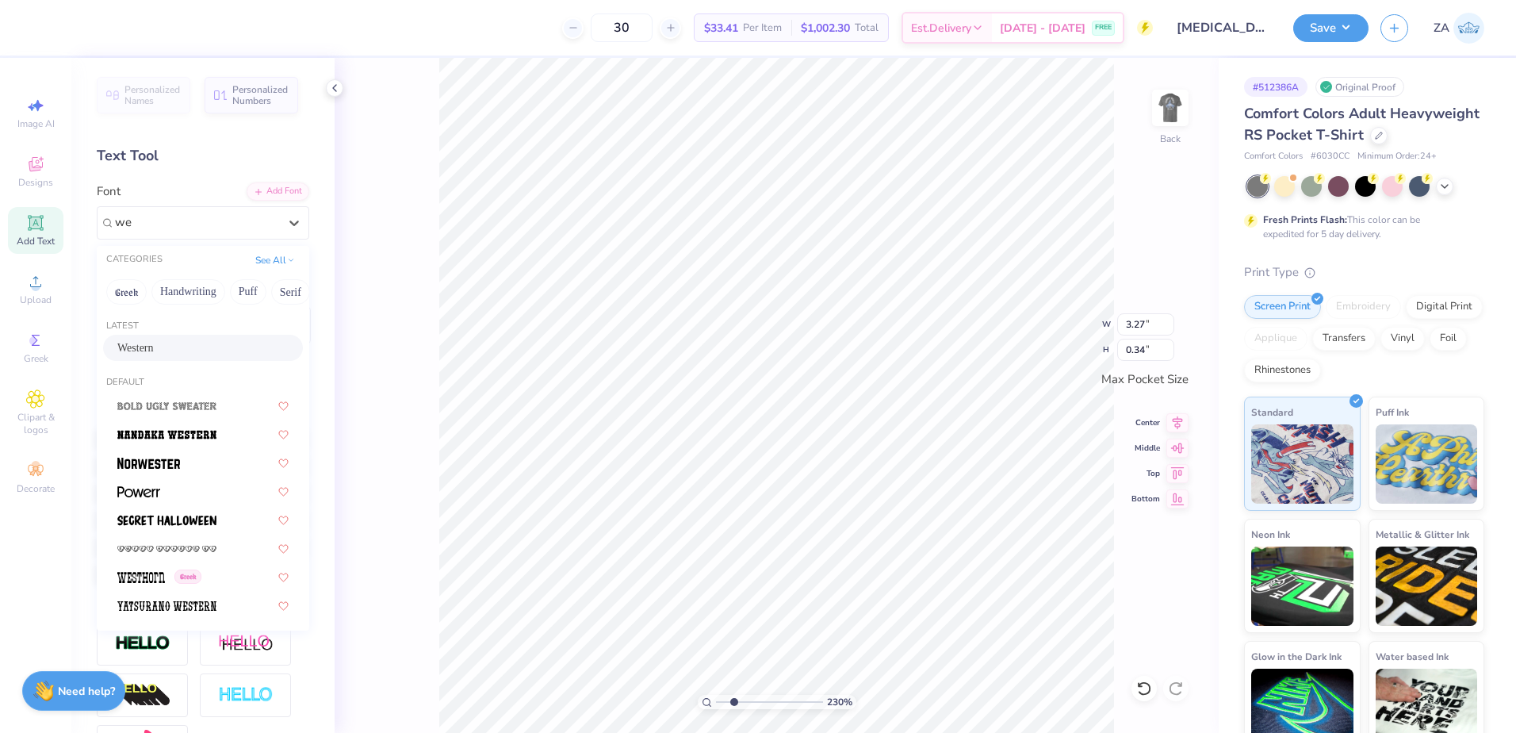
click at [193, 346] on div "Western" at bounding box center [202, 347] width 171 height 17
type input "we"
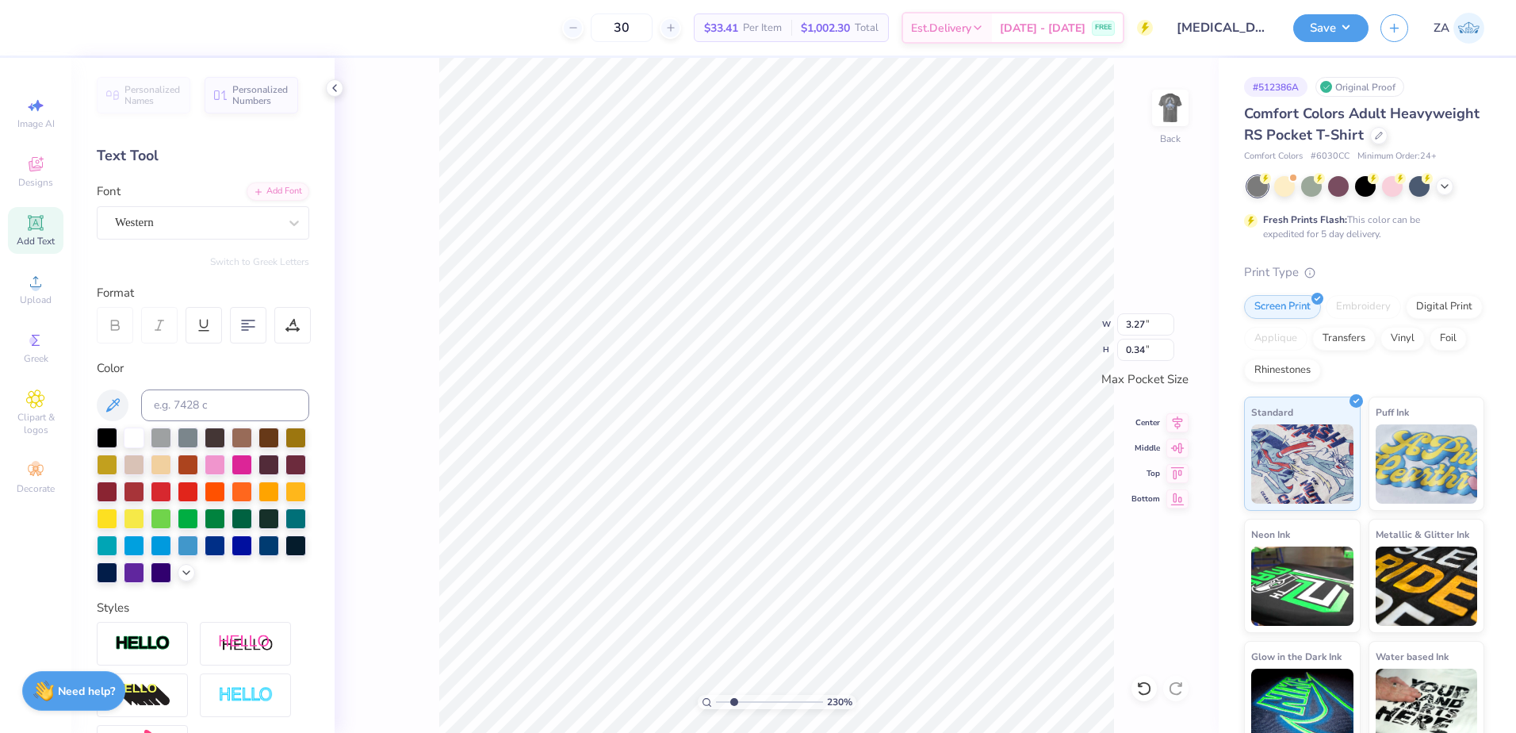
type input "3.11"
type input "0.35"
type input "3.42"
click at [745, 703] on input "range" at bounding box center [769, 702] width 107 height 14
type input "3.11"
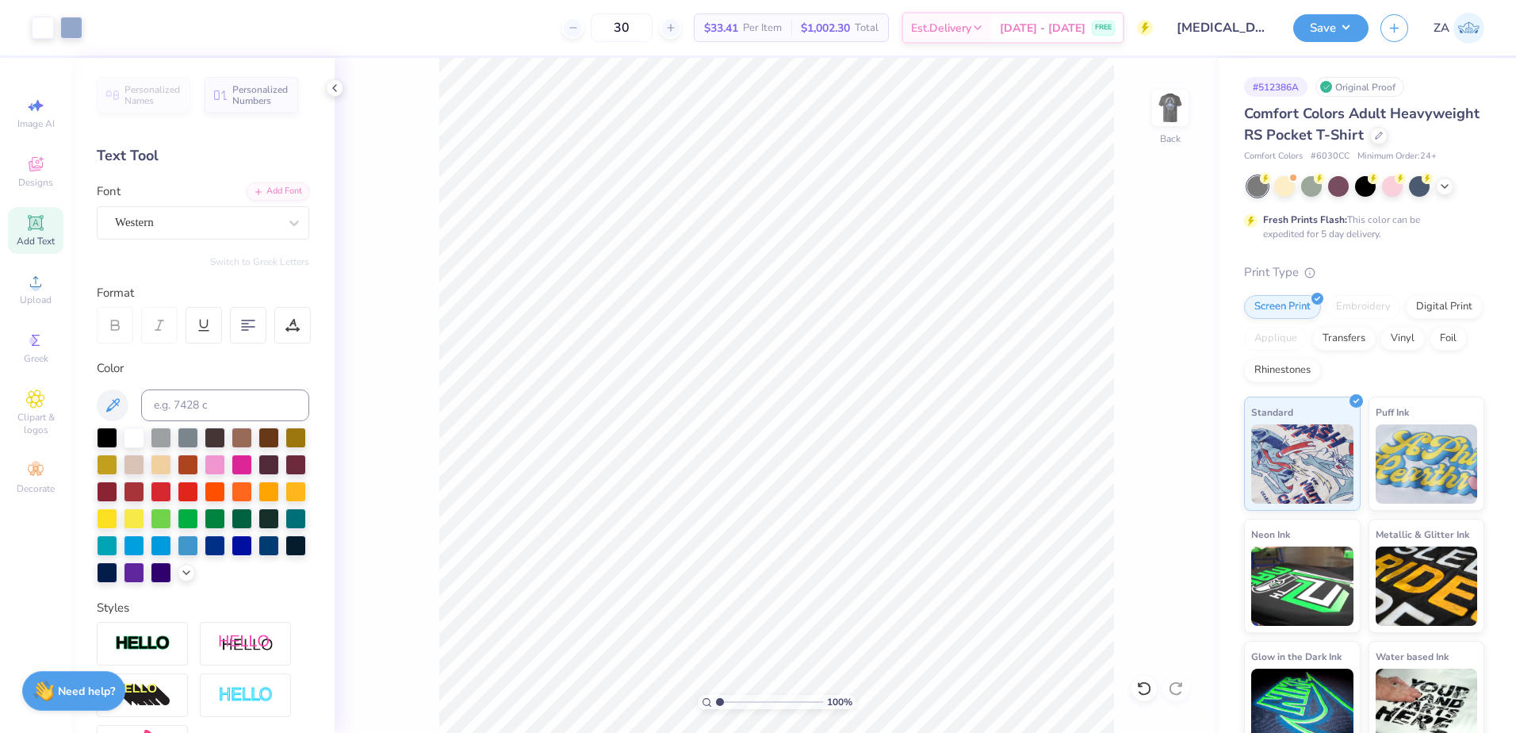
drag, startPoint x: 741, startPoint y: 699, endPoint x: 713, endPoint y: 699, distance: 28.5
type input "1"
click at [716, 699] on input "range" at bounding box center [769, 702] width 107 height 14
drag, startPoint x: 1129, startPoint y: 326, endPoint x: 1154, endPoint y: 323, distance: 24.8
click at [1154, 323] on input "3.26" at bounding box center [1145, 324] width 57 height 22
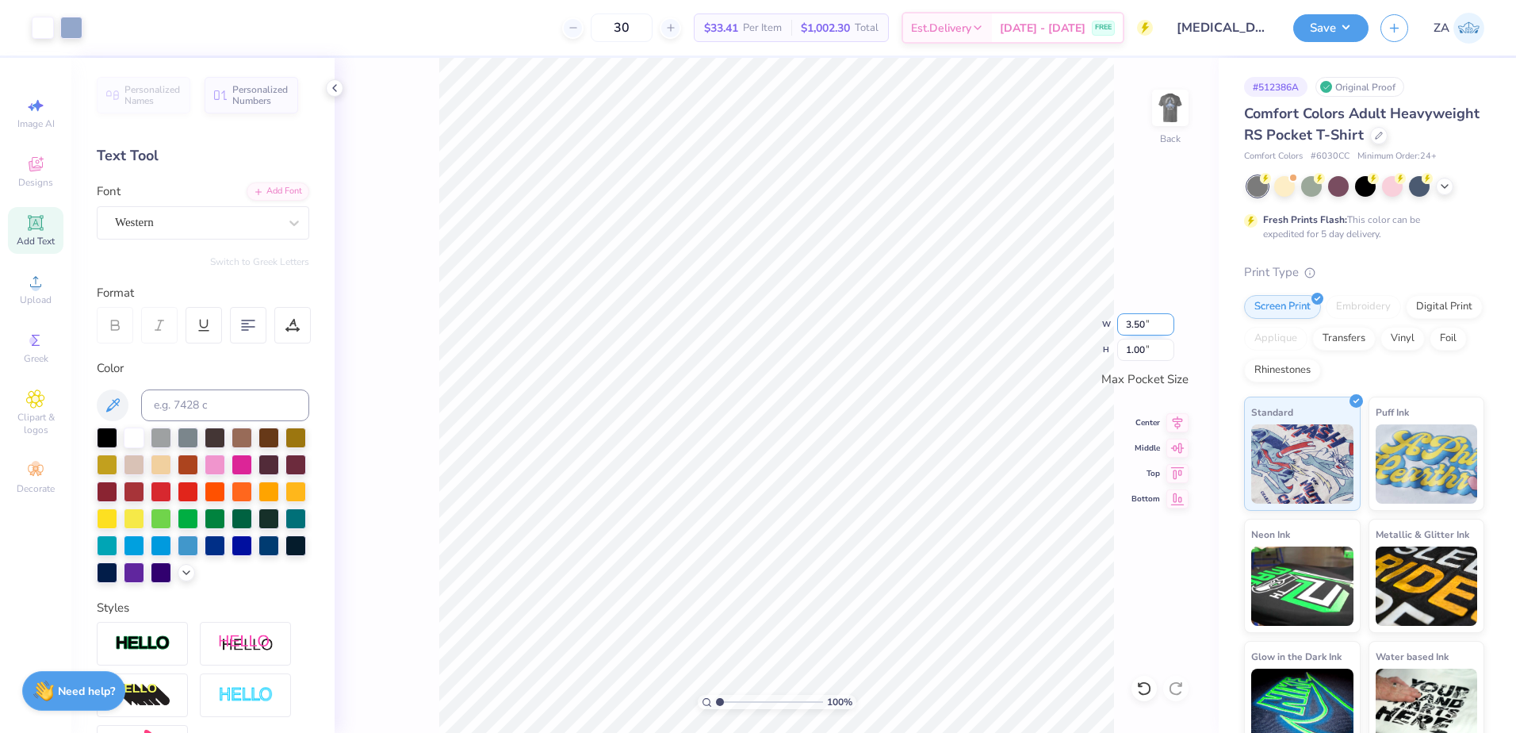
type input "3.50"
type input "1.08"
click at [1170, 426] on icon at bounding box center [1177, 420] width 22 height 19
click at [1178, 422] on icon at bounding box center [1178, 420] width 10 height 13
click at [1164, 119] on img at bounding box center [1170, 107] width 63 height 63
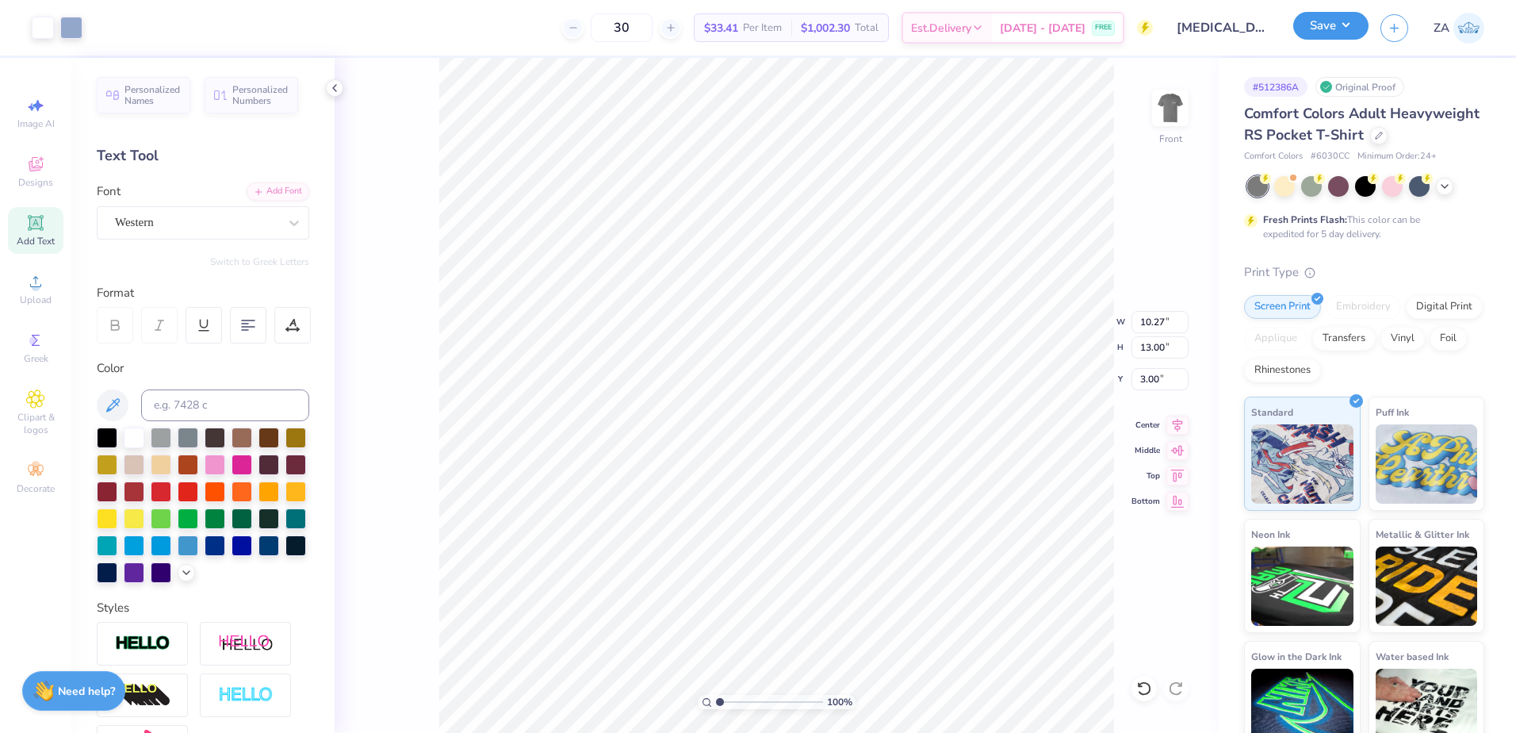
click at [1323, 21] on button "Save" at bounding box center [1330, 26] width 75 height 28
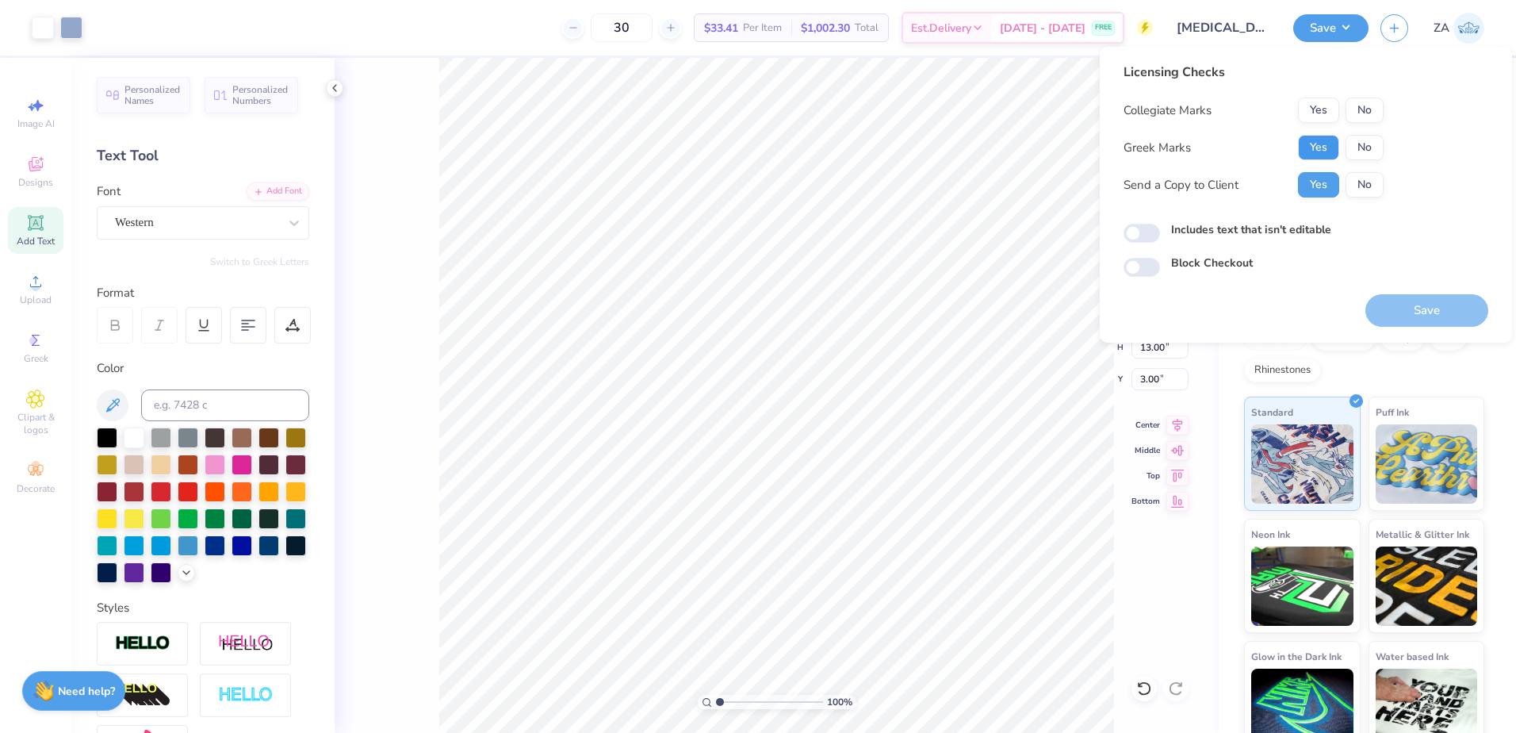
click at [1312, 145] on button "Yes" at bounding box center [1318, 147] width 41 height 25
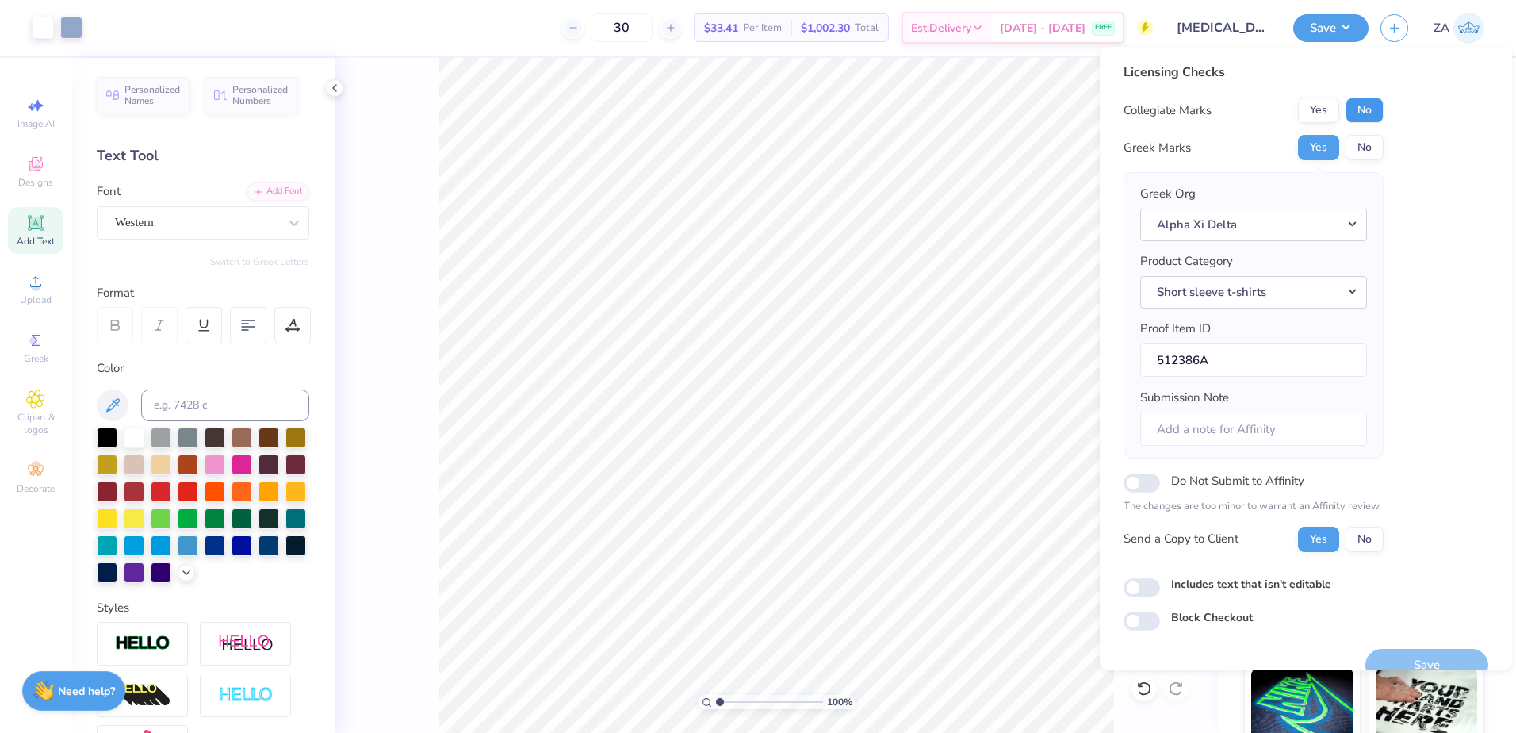
click at [1373, 99] on button "No" at bounding box center [1365, 110] width 38 height 25
click at [1391, 646] on div "Save" at bounding box center [1427, 655] width 123 height 50
click at [1390, 647] on div "Save" at bounding box center [1427, 655] width 123 height 50
click at [1390, 651] on button "Save" at bounding box center [1427, 665] width 123 height 33
